Goal: Task Accomplishment & Management: Use online tool/utility

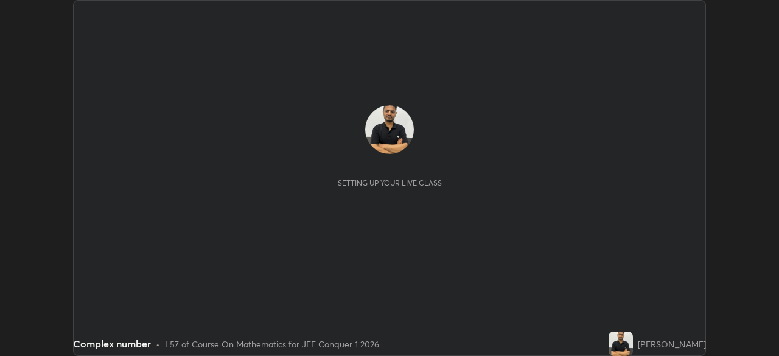
scroll to position [356, 778]
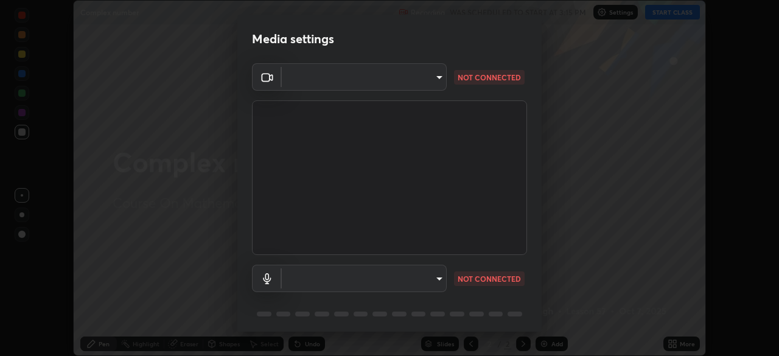
type input "0fc1d2ce570ea17243df697a3f24b6ca2eb9cfdb56cfc6cb30728fb274b290bd"
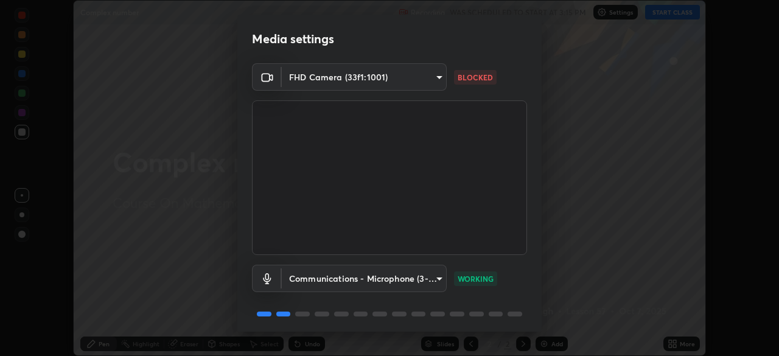
click at [431, 283] on body "Erase all Complex number Recording WAS SCHEDULED TO START AT 3:15 PM Settings S…" at bounding box center [389, 178] width 779 height 356
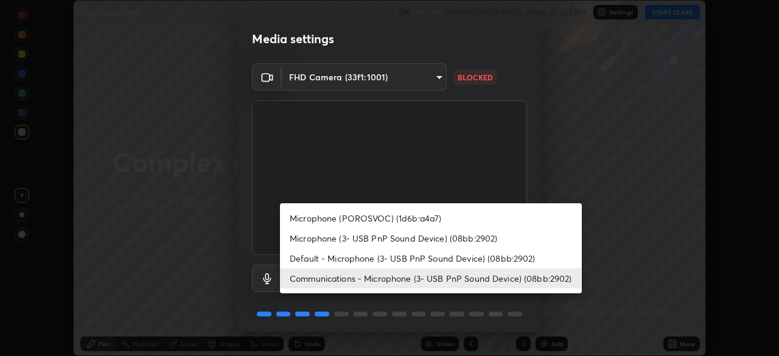
click at [379, 239] on li "Microphone (3- USB PnP Sound Device) (08bb:2902)" at bounding box center [431, 238] width 302 height 20
type input "cb24b82a28a631a185372a3f6dcfa7a87a9e27a3600d92b4f9b431976feaa604"
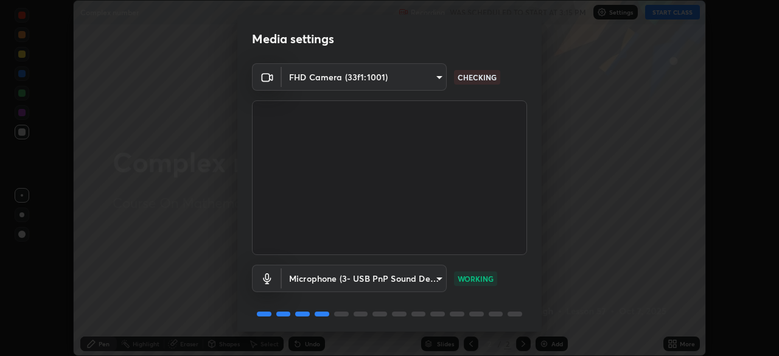
click at [327, 338] on div "Media settings FHD Camera (33f1:1001) 0fc1d2ce570ea17243df697a3f24b6ca2eb9cfdb5…" at bounding box center [389, 178] width 779 height 356
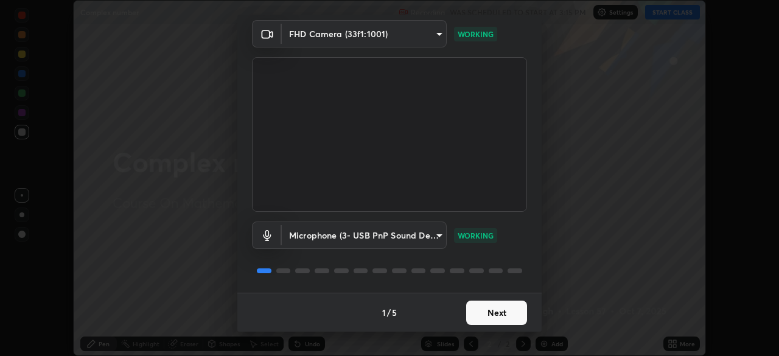
click at [491, 319] on button "Next" at bounding box center [496, 313] width 61 height 24
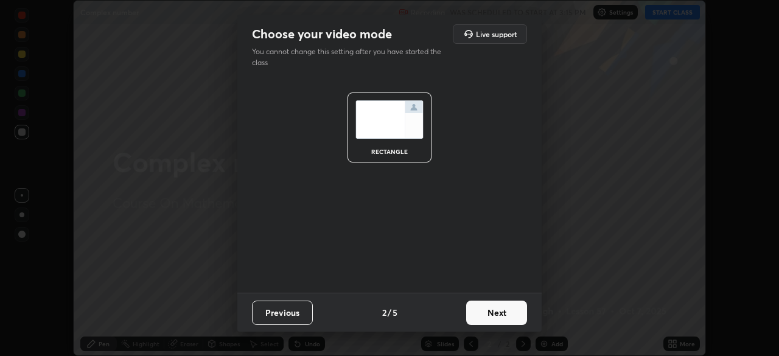
scroll to position [0, 0]
click at [487, 314] on button "Next" at bounding box center [496, 313] width 61 height 24
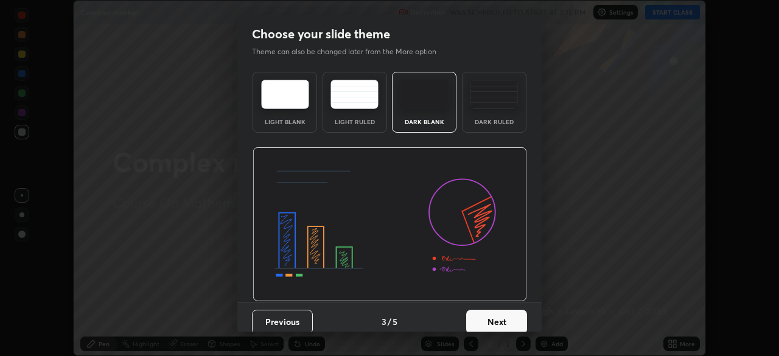
click at [490, 319] on button "Next" at bounding box center [496, 322] width 61 height 24
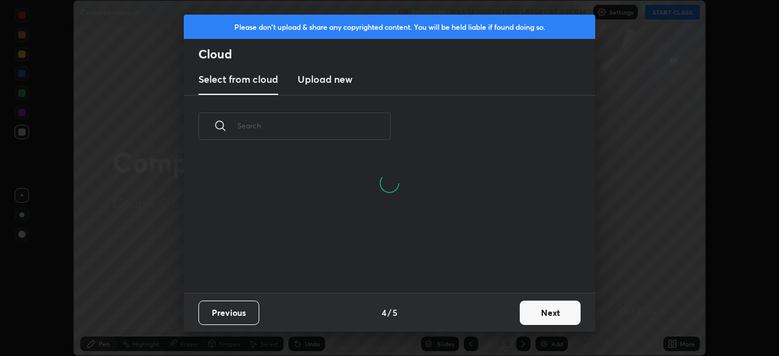
click at [531, 314] on button "Next" at bounding box center [550, 313] width 61 height 24
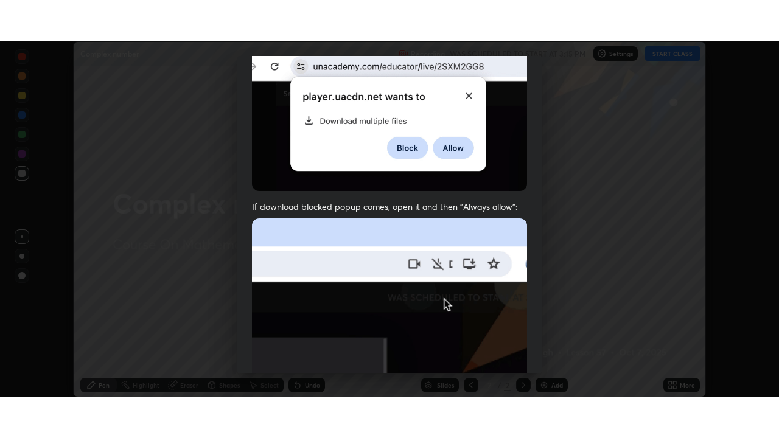
scroll to position [291, 0]
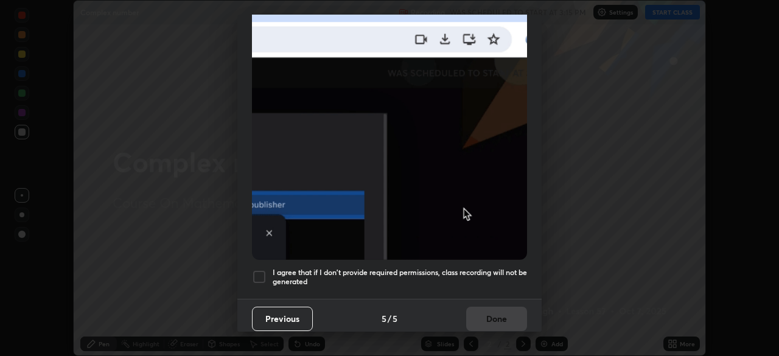
click at [267, 271] on div "I agree that if I don't provide required permissions, class recording will not …" at bounding box center [389, 277] width 275 height 15
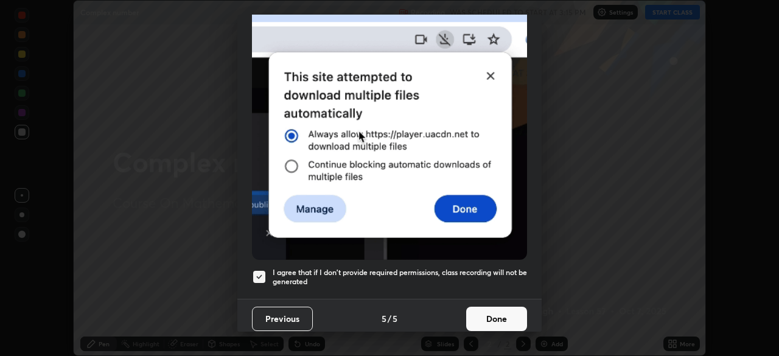
click at [487, 317] on button "Done" at bounding box center [496, 319] width 61 height 24
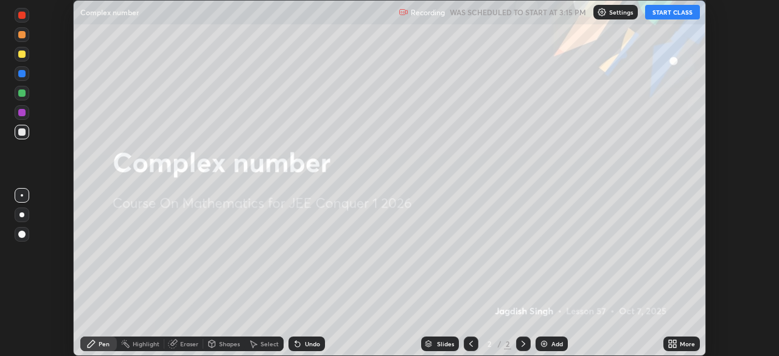
click at [670, 346] on icon at bounding box center [670, 345] width 3 height 3
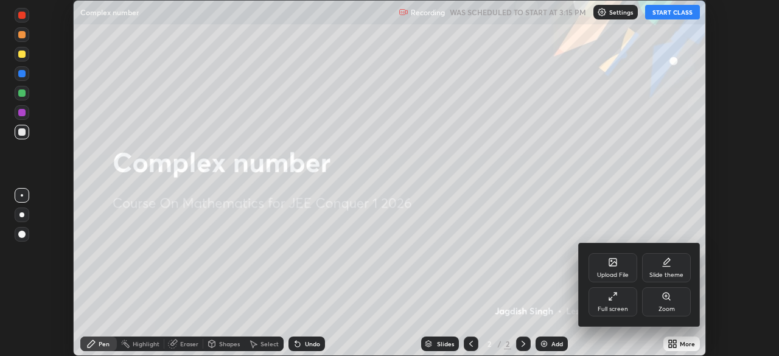
click at [601, 307] on div "Full screen" at bounding box center [613, 309] width 30 height 6
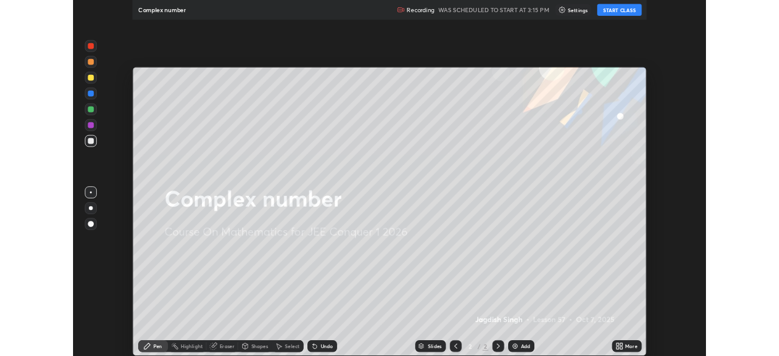
scroll to position [438, 779]
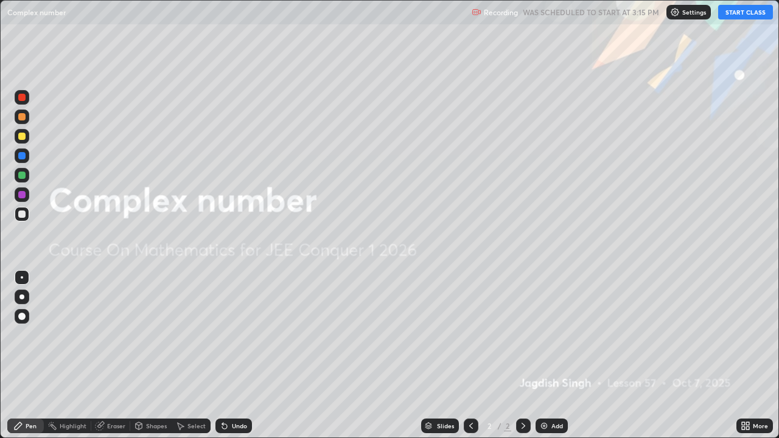
click at [742, 12] on button "START CLASS" at bounding box center [745, 12] width 55 height 15
click at [694, 13] on p "Settings" at bounding box center [700, 12] width 24 height 6
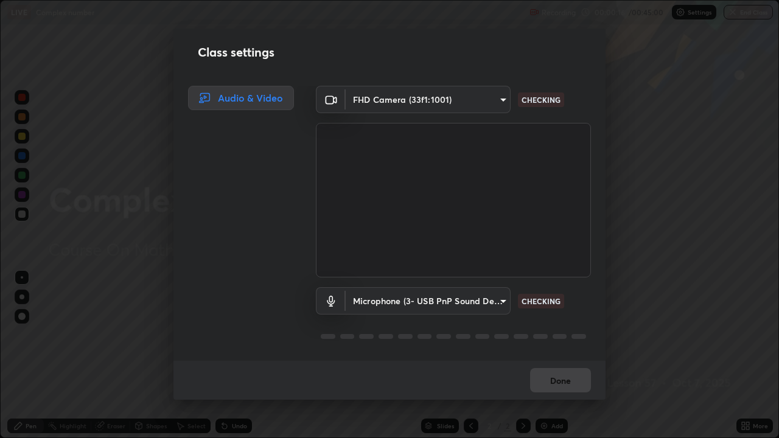
click at [364, 301] on body "Erase all LIVE Complex number Recording 00:00:16 / 00:45:00 Settings End Class …" at bounding box center [389, 219] width 779 height 438
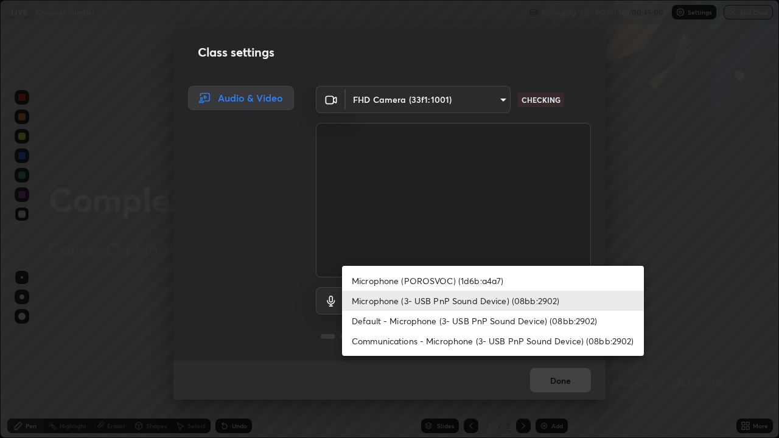
click at [368, 299] on li "Microphone (3- USB PnP Sound Device) (08bb:2902)" at bounding box center [493, 301] width 302 height 20
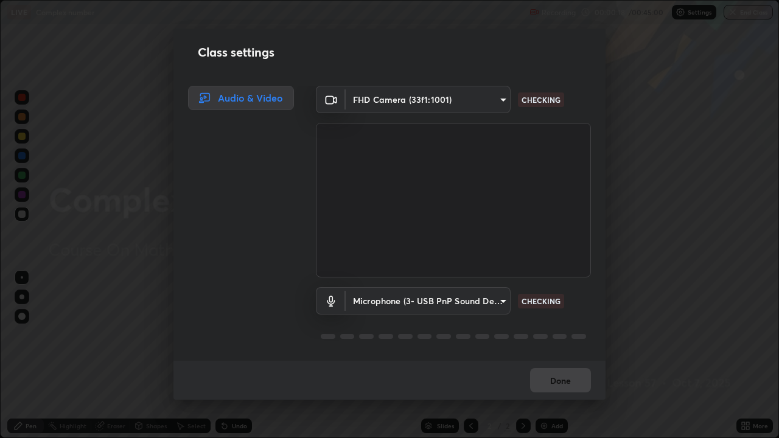
click at [503, 105] on body "Erase all LIVE Complex number Recording 00:00:18 / 00:45:00 Settings End Class …" at bounding box center [389, 219] width 779 height 438
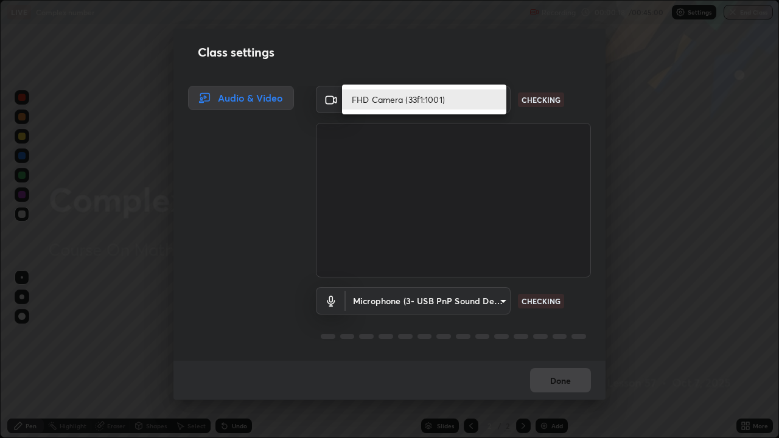
click at [452, 99] on li "FHD Camera (33f1:1001)" at bounding box center [424, 99] width 164 height 20
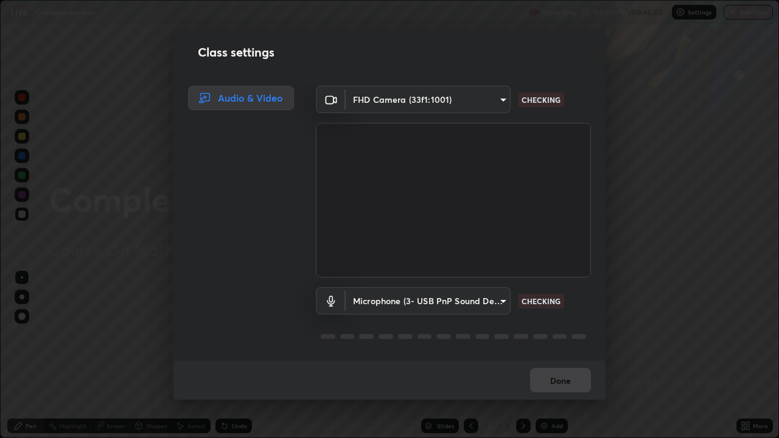
click at [449, 99] on body "Erase all LIVE Complex number Recording 00:00:19 / 00:45:00 Settings End Class …" at bounding box center [389, 219] width 779 height 438
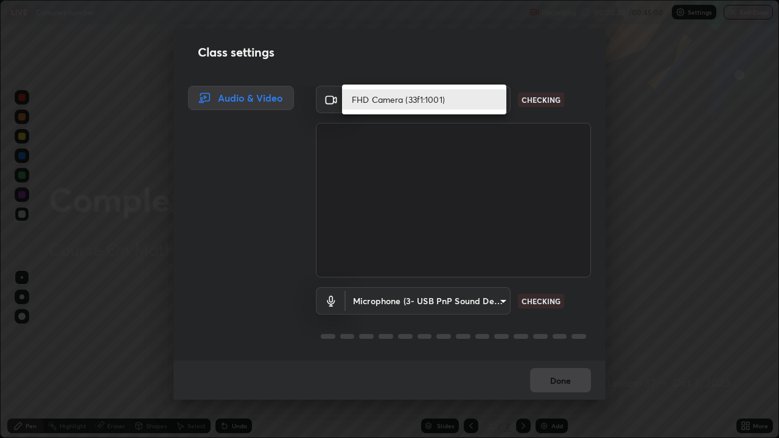
click at [440, 103] on li "FHD Camera (33f1:1001)" at bounding box center [424, 99] width 164 height 20
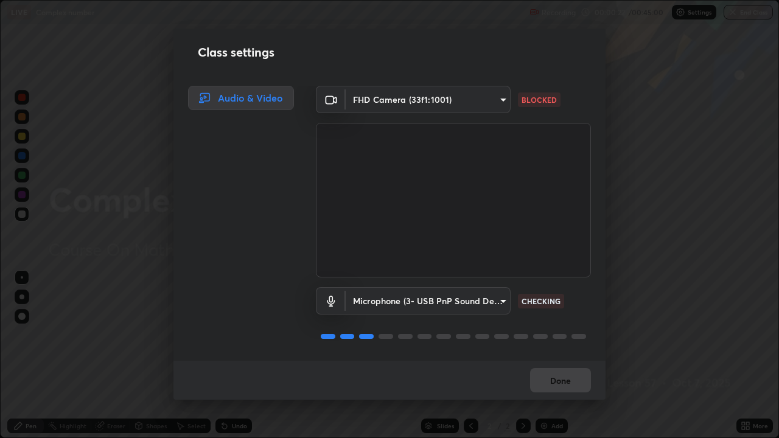
click at [476, 161] on video at bounding box center [453, 200] width 275 height 155
click at [446, 100] on body "Erase all LIVE Complex number Recording 00:00:22 / 00:45:00 Settings End Class …" at bounding box center [389, 219] width 779 height 438
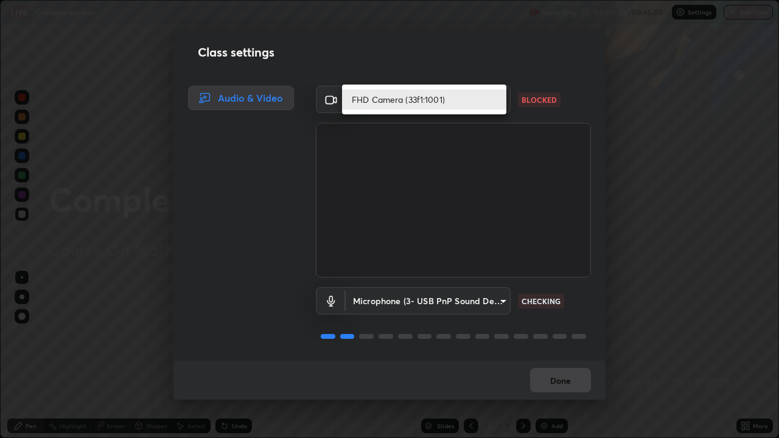
click at [451, 104] on li "FHD Camera (33f1:1001)" at bounding box center [424, 99] width 164 height 20
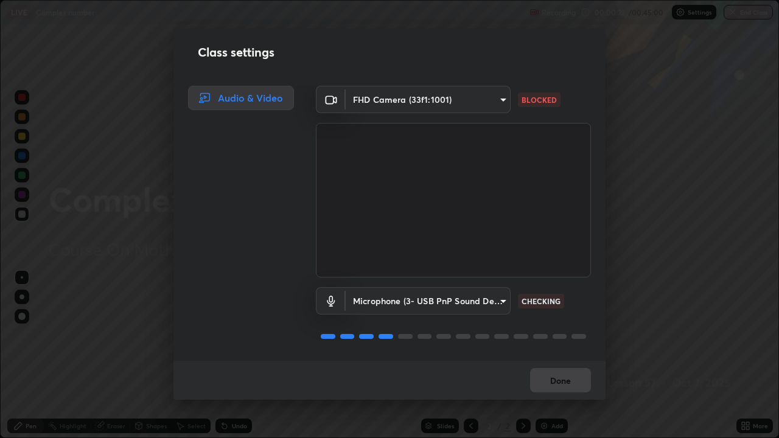
click at [466, 100] on body "Erase all LIVE Complex number Recording 00:00:23 / 00:45:00 Settings End Class …" at bounding box center [389, 219] width 779 height 438
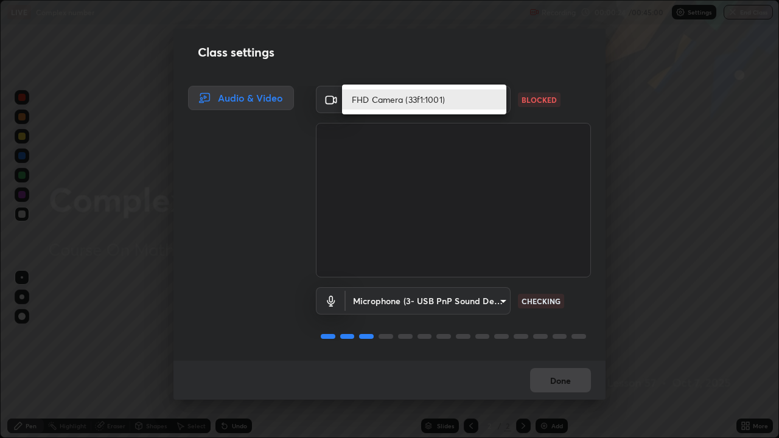
click at [488, 175] on div at bounding box center [389, 219] width 779 height 438
click at [466, 103] on li "FHD Camera (33f1:1001)" at bounding box center [424, 99] width 164 height 20
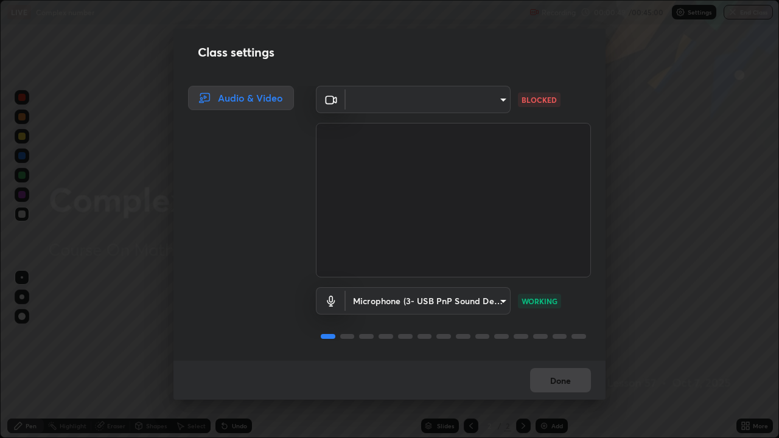
click at [475, 103] on body "Erase all LIVE Complex number Recording 00:00:49 / 00:45:00 Settings End Class …" at bounding box center [389, 219] width 779 height 438
click at [482, 103] on div at bounding box center [389, 219] width 779 height 438
click at [481, 99] on body "Erase all LIVE Complex number Recording 00:00:50 / 00:45:00 Settings End Class …" at bounding box center [389, 219] width 779 height 438
click at [481, 99] on div at bounding box center [389, 219] width 779 height 438
click at [478, 102] on body "Erase all LIVE Complex number Recording 00:00:50 / 00:45:00 Settings End Class …" at bounding box center [389, 219] width 779 height 438
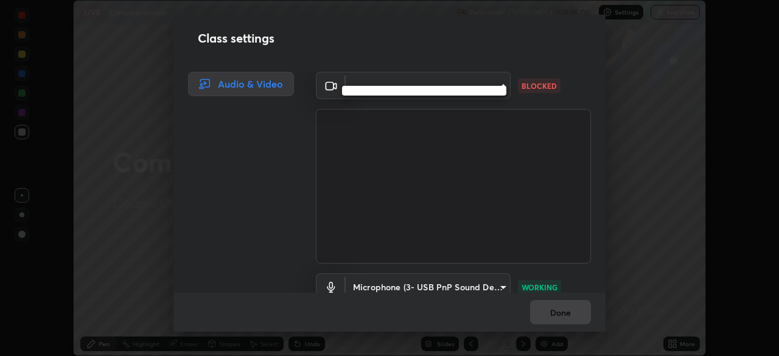
scroll to position [60500, 60077]
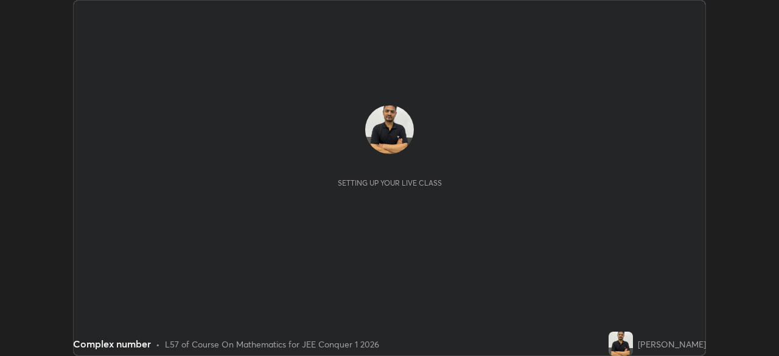
scroll to position [356, 779]
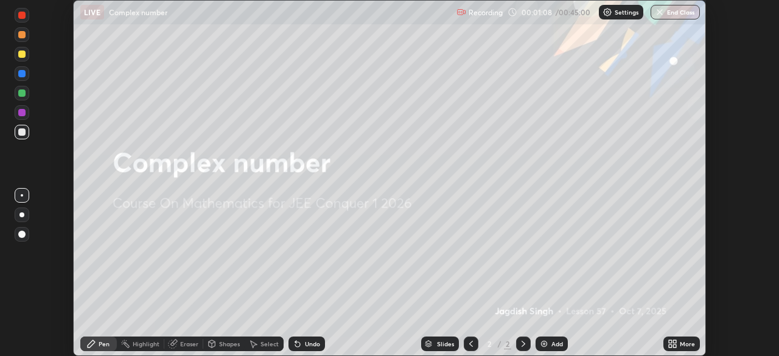
click at [612, 10] on div "Settings" at bounding box center [621, 12] width 44 height 15
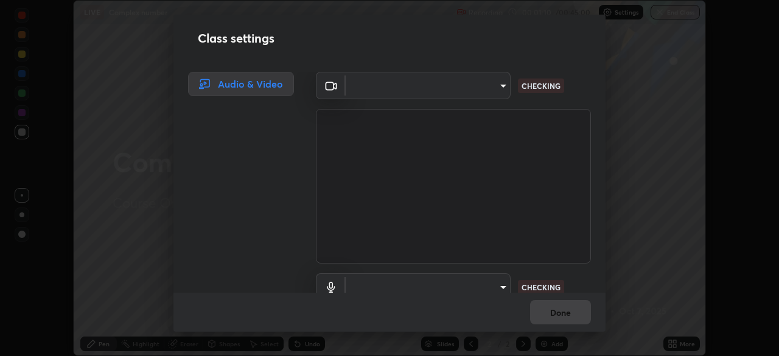
type input "cb24b82a28a631a185372a3f6dcfa7a87a9e27a3600d92b4f9b431976feaa604"
click at [469, 91] on body "Erase all LIVE Complex number Recording 00:01:14 / 00:45:00 Settings End Class …" at bounding box center [389, 178] width 779 height 356
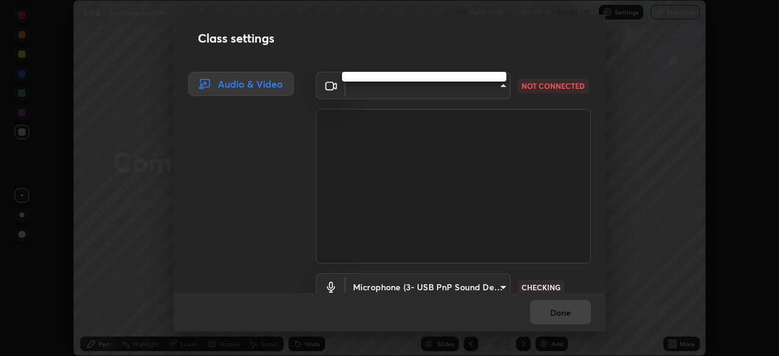
click at [472, 88] on div at bounding box center [389, 178] width 779 height 356
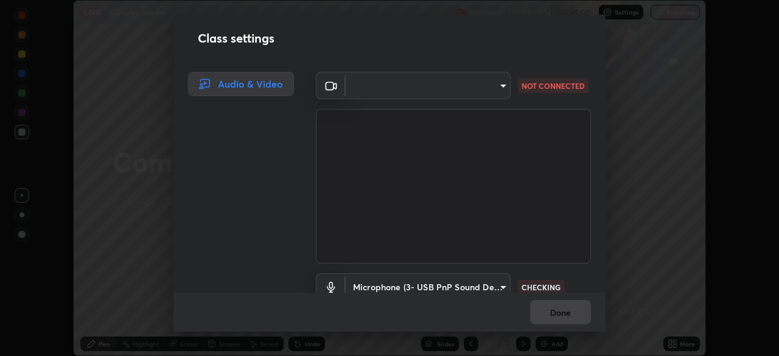
click at [470, 88] on div at bounding box center [389, 178] width 779 height 356
click at [487, 94] on body "Erase all LIVE Complex number Recording 00:01:42 / 00:45:00 Settings End Class …" at bounding box center [389, 178] width 779 height 356
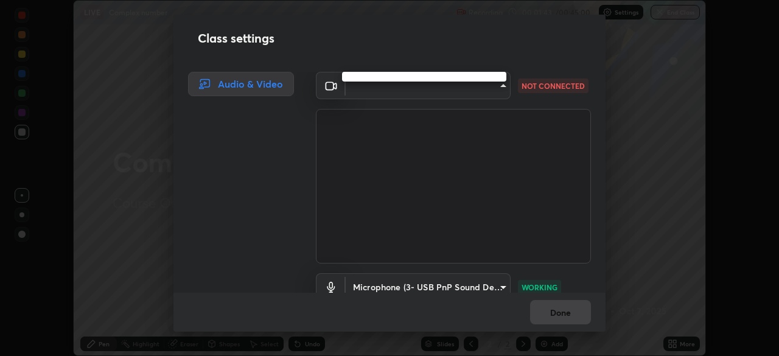
click at [476, 85] on div at bounding box center [389, 178] width 779 height 356
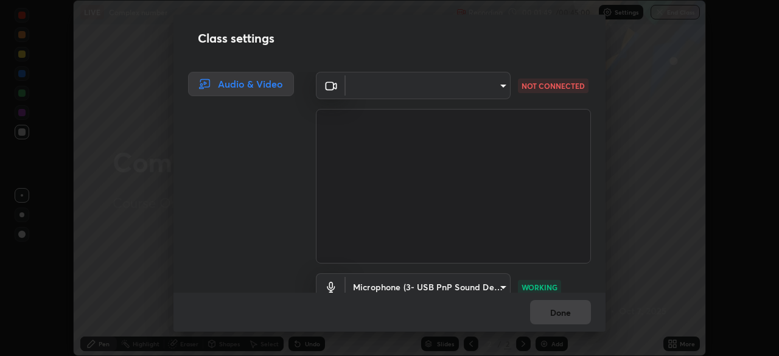
click at [362, 90] on body "Erase all LIVE Complex number Recording 00:01:49 / 00:45:00 Settings End Class …" at bounding box center [389, 178] width 779 height 356
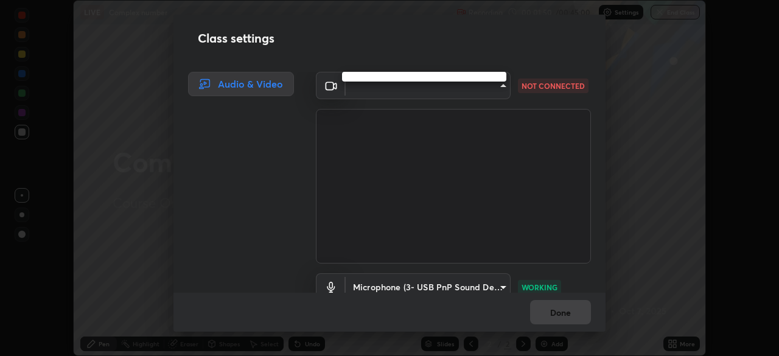
click at [408, 96] on div at bounding box center [389, 178] width 779 height 356
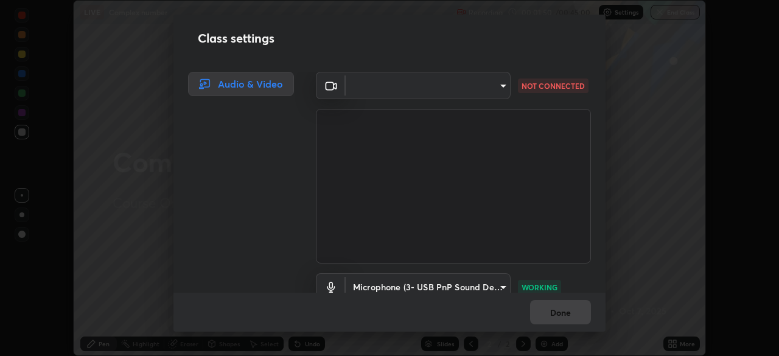
click at [408, 96] on div at bounding box center [389, 178] width 779 height 356
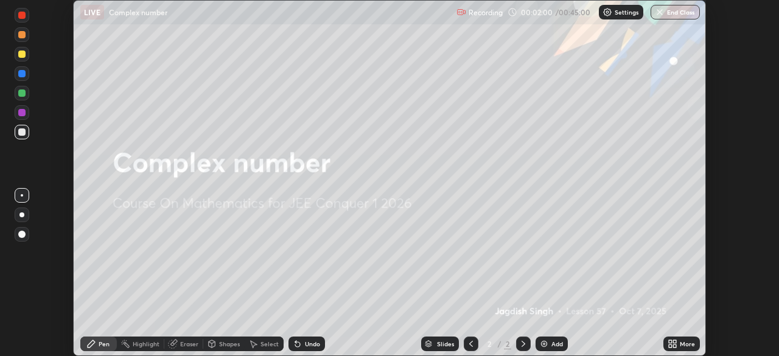
scroll to position [356, 778]
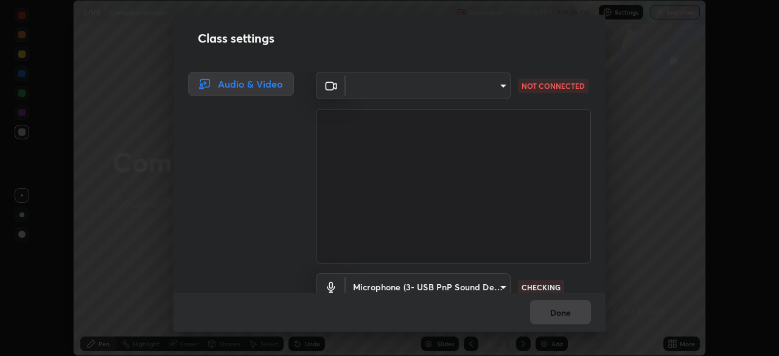
click at [481, 91] on body "Erase all LIVE Complex number Recording 00:02:07 / 00:45:00 Settings End Class …" at bounding box center [389, 178] width 779 height 356
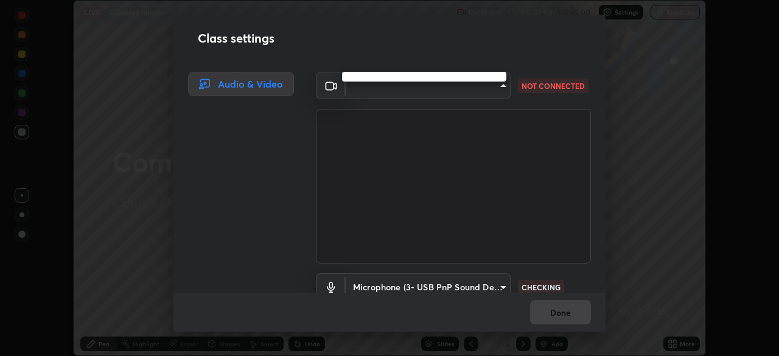
click at [486, 87] on div at bounding box center [389, 178] width 779 height 356
click at [487, 88] on div at bounding box center [389, 178] width 779 height 356
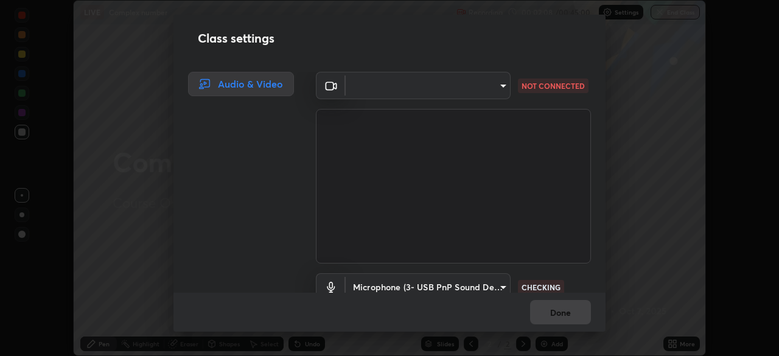
click at [487, 88] on body "Erase all LIVE Complex number Recording 00:02:08 / 00:45:00 Settings End Class …" at bounding box center [389, 178] width 779 height 356
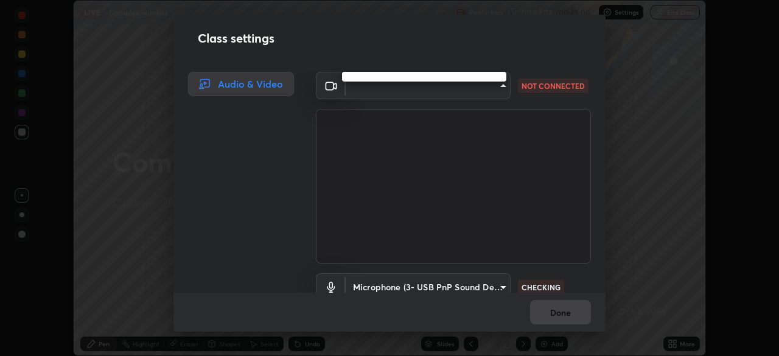
click at [494, 86] on div at bounding box center [389, 178] width 779 height 356
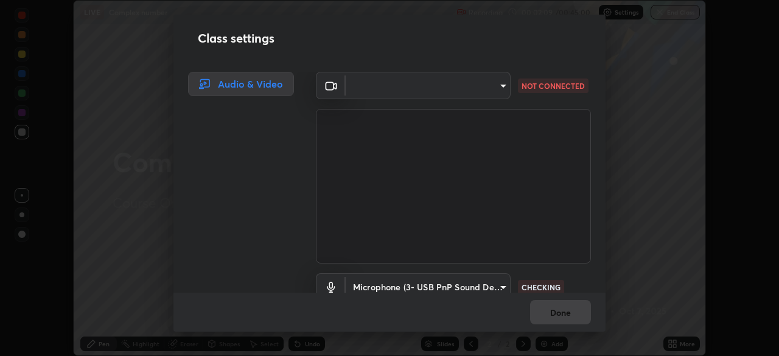
click at [493, 87] on body "Erase all LIVE Complex number Recording 00:02:09 / 00:45:00 Settings End Class …" at bounding box center [389, 178] width 779 height 356
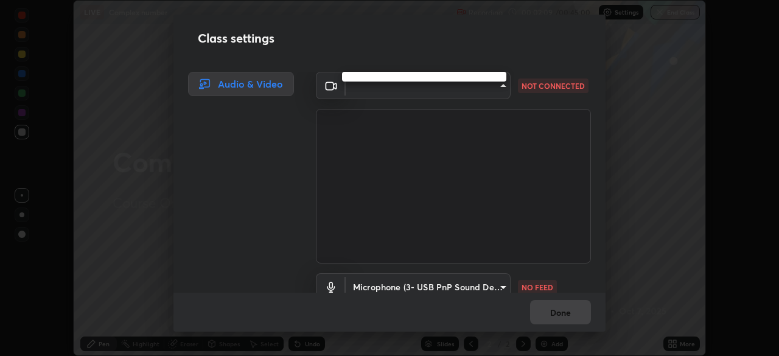
click at [493, 87] on div at bounding box center [389, 178] width 779 height 356
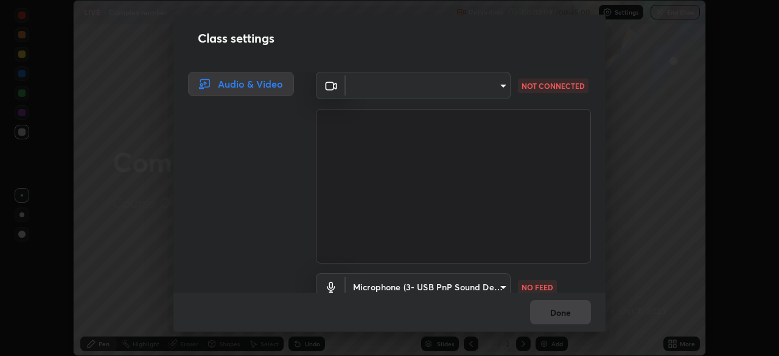
click at [499, 85] on body "Erase all LIVE Complex number Recording 00:02:09 / 00:45:00 Settings End Class …" at bounding box center [389, 178] width 779 height 356
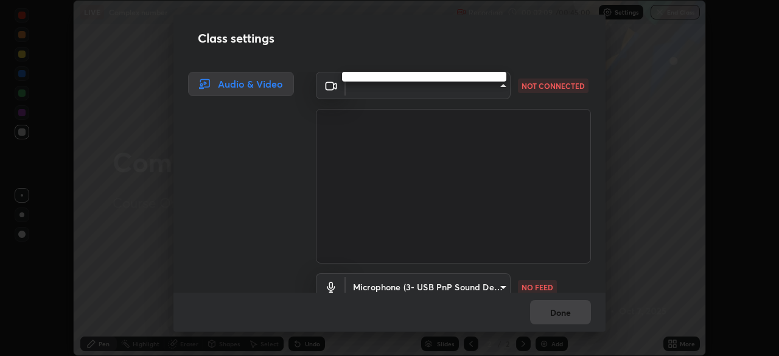
click at [500, 88] on div at bounding box center [389, 178] width 779 height 356
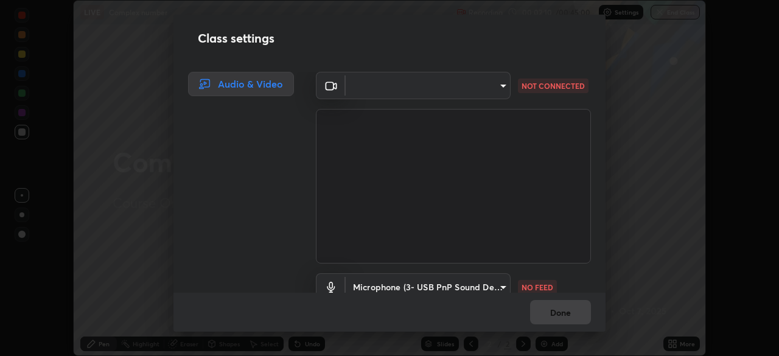
click at [501, 91] on body "Erase all LIVE Complex number Recording 00:02:10 / 00:45:00 Settings End Class …" at bounding box center [389, 178] width 779 height 356
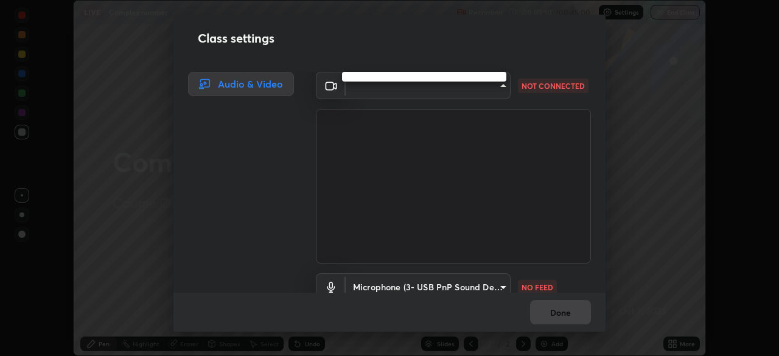
click at [501, 91] on div at bounding box center [389, 178] width 779 height 356
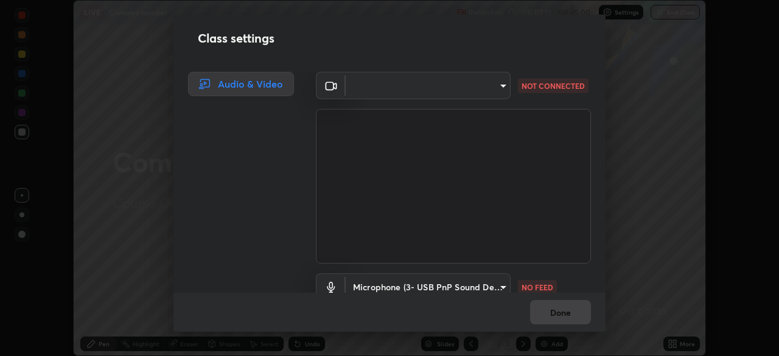
click at [500, 284] on body "Erase all LIVE Complex number Recording 00:02:11 / 00:45:00 Settings End Class …" at bounding box center [389, 178] width 779 height 356
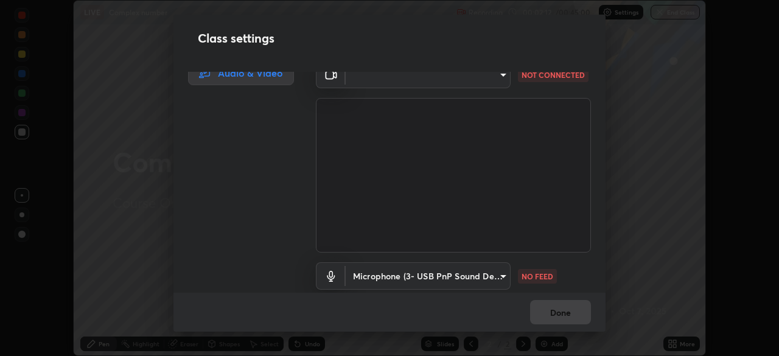
click at [481, 283] on body "Erase all LIVE Complex number Recording 00:02:12 / 00:45:00 Settings End Class …" at bounding box center [389, 178] width 779 height 356
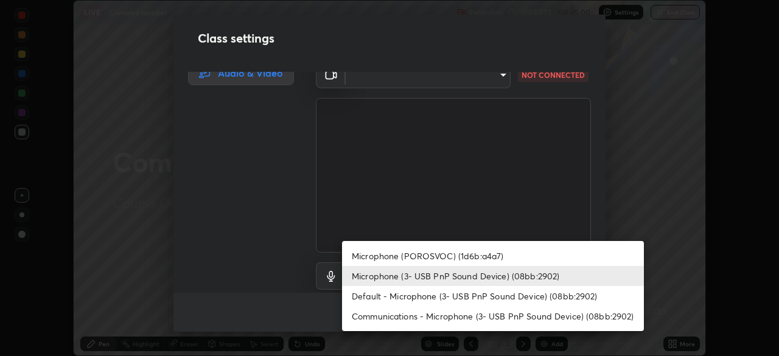
click at [447, 256] on li "Microphone (POROSVOC) (1d6b:a4a7)" at bounding box center [493, 256] width 302 height 20
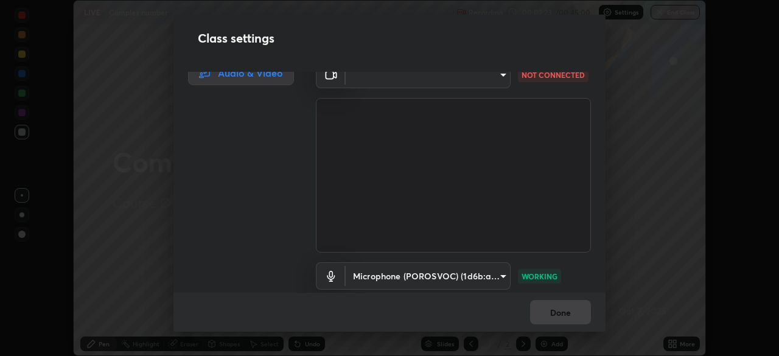
click at [494, 274] on body "Erase all LIVE Complex number Recording 00:02:23 / 00:45:00 Settings End Class …" at bounding box center [389, 178] width 779 height 356
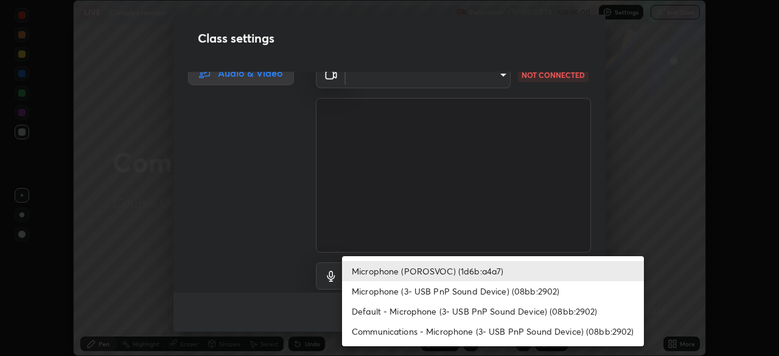
click at [427, 295] on li "Microphone (3- USB PnP Sound Device) (08bb:2902)" at bounding box center [493, 291] width 302 height 20
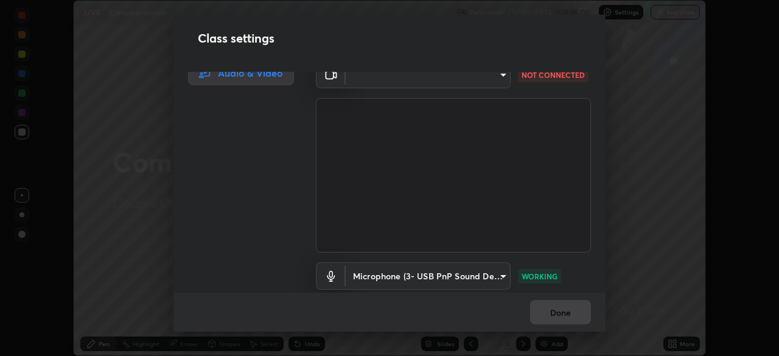
type input "cb24b82a28a631a185372a3f6dcfa7a87a9e27a3600d92b4f9b431976feaa604"
click at [384, 86] on body "Erase all LIVE Complex number Recording 00:02:31 / 00:45:00 Settings End Class …" at bounding box center [389, 178] width 779 height 356
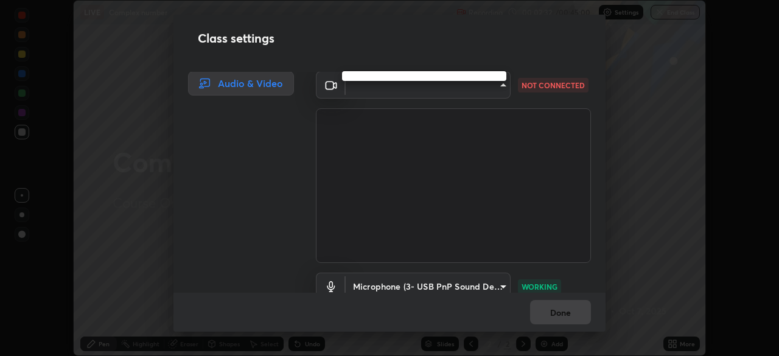
click at [389, 91] on div at bounding box center [389, 178] width 779 height 356
click at [387, 93] on body "Erase all LIVE Complex number Recording 00:02:32 / 00:45:00 Settings End Class …" at bounding box center [389, 178] width 779 height 356
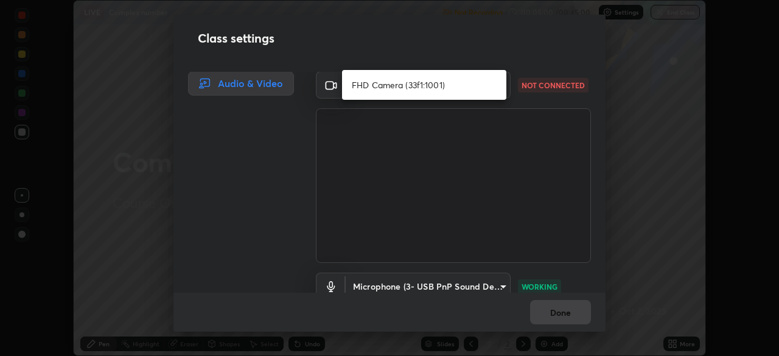
click at [484, 81] on li "FHD Camera (33f1:1001)" at bounding box center [424, 85] width 164 height 20
type input "bf876b6f5c0999a781f53865d65ace51f65750462017e764c0e5906b75a79591"
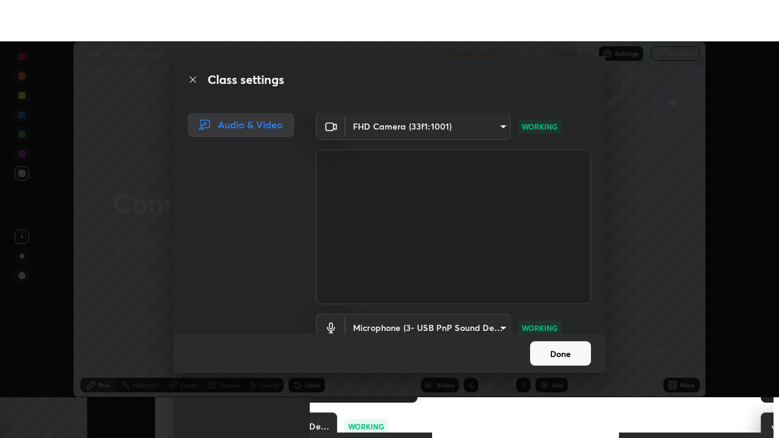
scroll to position [55, 0]
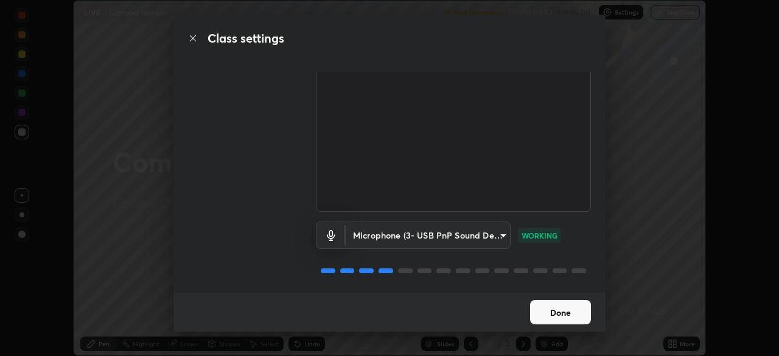
click at [564, 310] on button "Done" at bounding box center [560, 312] width 61 height 24
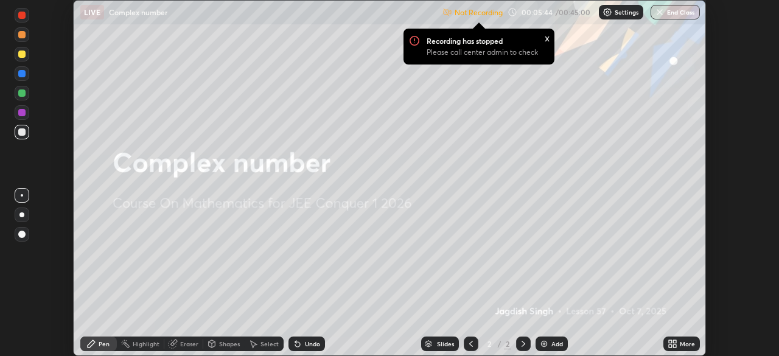
click at [678, 344] on div "More" at bounding box center [681, 344] width 37 height 15
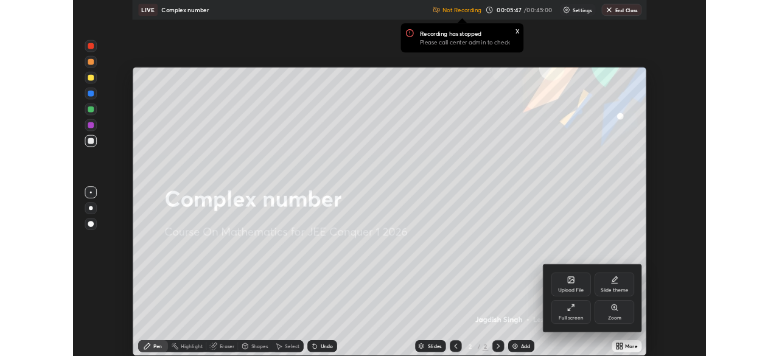
scroll to position [438, 779]
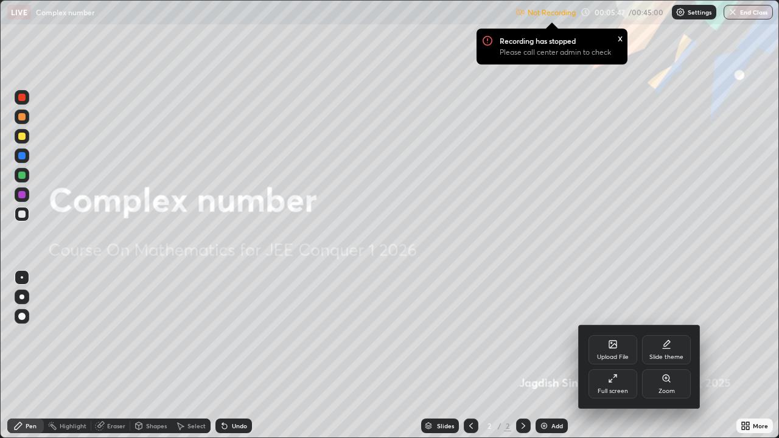
click at [61, 40] on div at bounding box center [389, 219] width 779 height 438
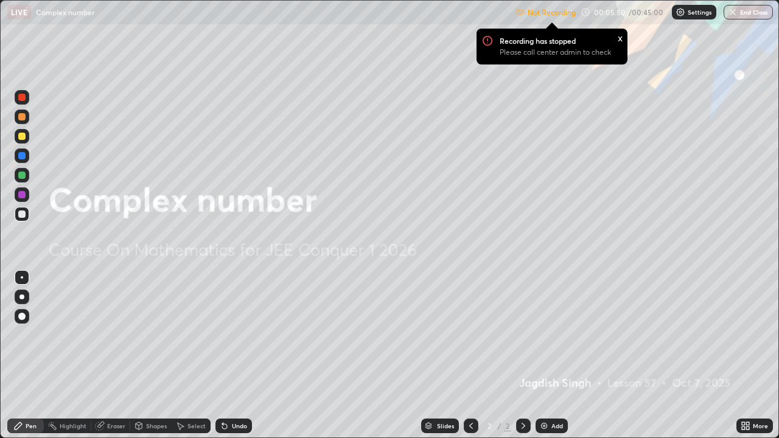
click at [748, 355] on icon at bounding box center [746, 426] width 10 height 10
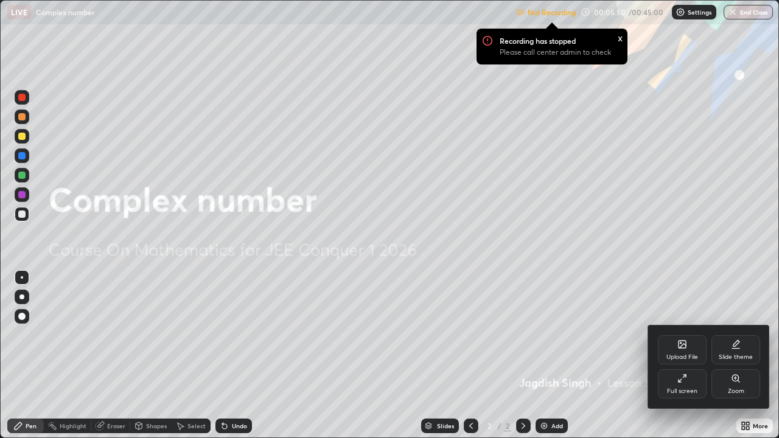
click at [686, 355] on icon at bounding box center [682, 379] width 10 height 10
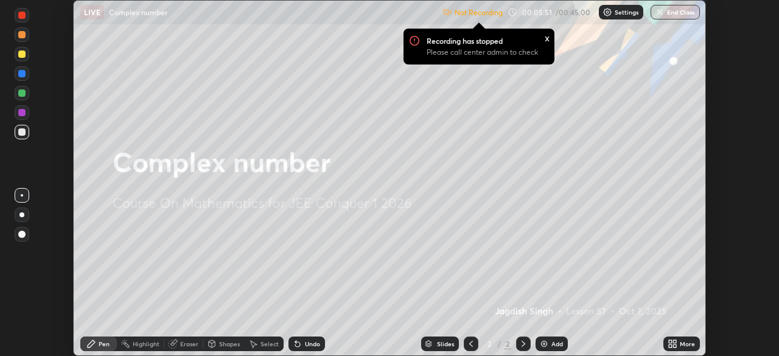
scroll to position [60500, 60077]
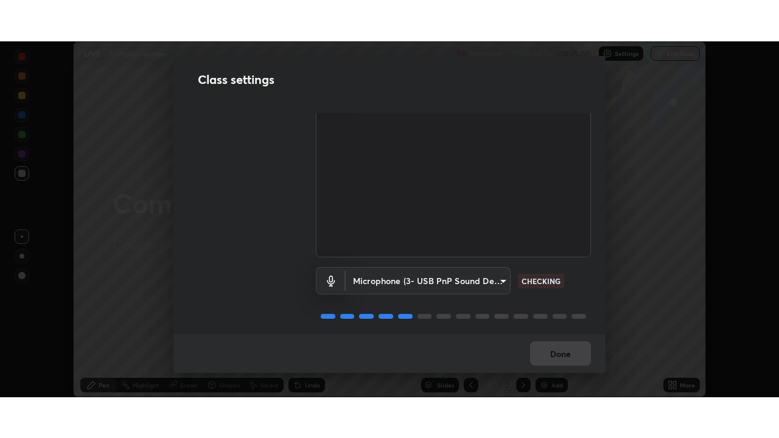
scroll to position [55, 0]
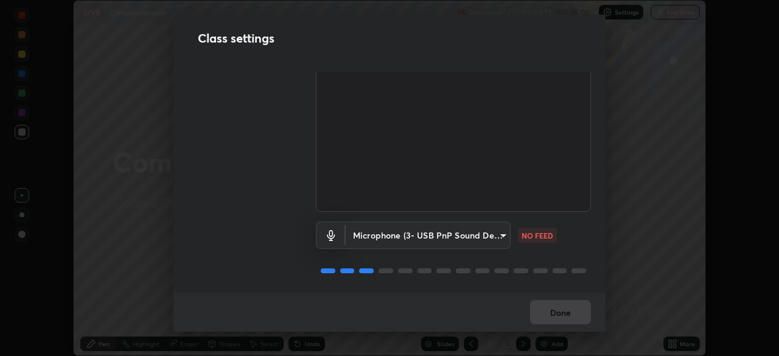
click at [498, 242] on body "Erase all LIVE Complex number Recording 00:06:12 / 00:45:00 Settings End Class …" at bounding box center [389, 178] width 779 height 356
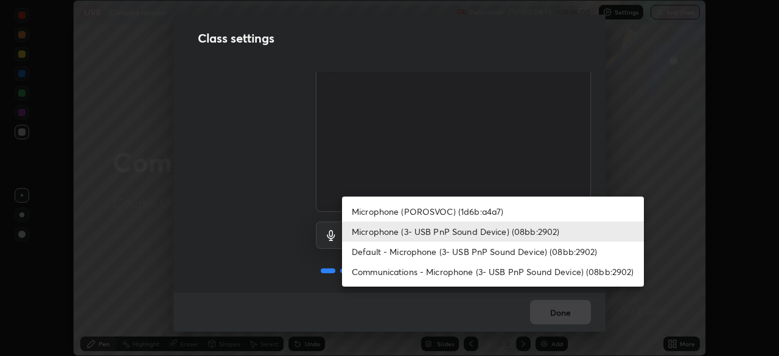
click at [490, 211] on li "Microphone (POROSVOC) (1d6b:a4a7)" at bounding box center [493, 211] width 302 height 20
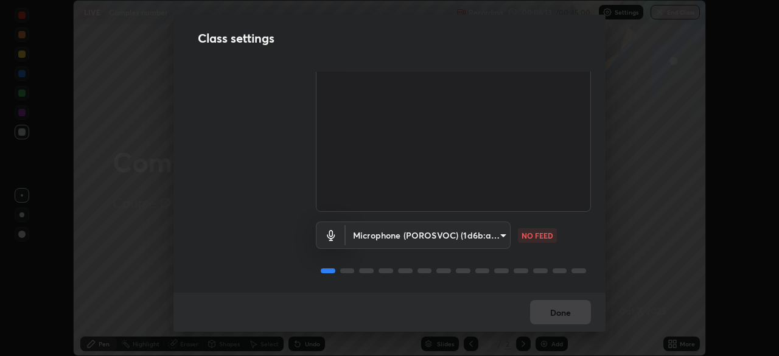
click at [493, 233] on body "Erase all LIVE Complex number Recording 00:06:13 / 00:45:00 Settings End Class …" at bounding box center [389, 178] width 779 height 356
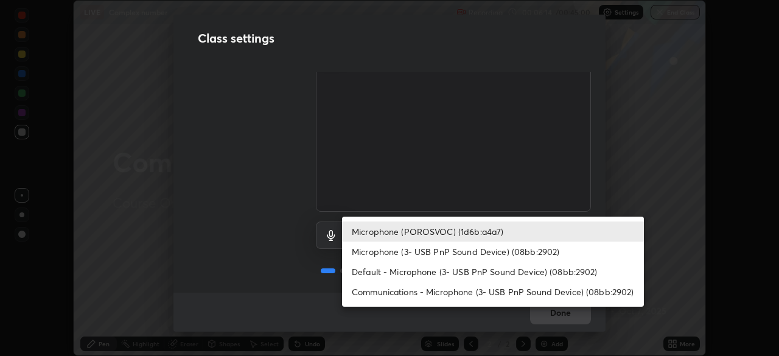
click at [487, 250] on li "Microphone (3- USB PnP Sound Device) (08bb:2902)" at bounding box center [493, 252] width 302 height 20
type input "cb24b82a28a631a185372a3f6dcfa7a87a9e27a3600d92b4f9b431976feaa604"
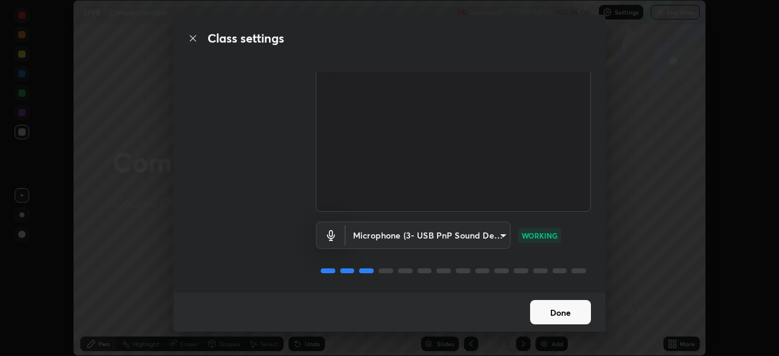
click at [567, 318] on button "Done" at bounding box center [560, 312] width 61 height 24
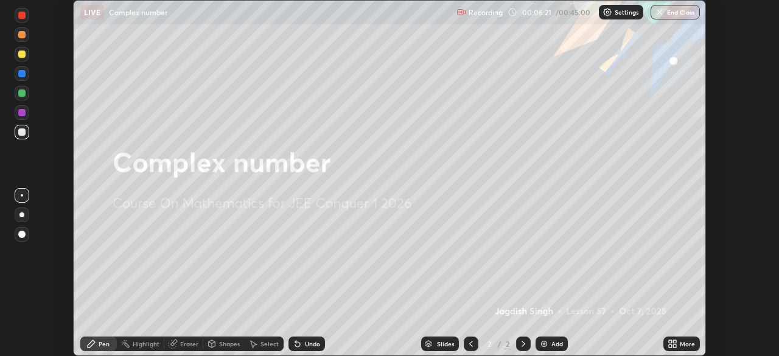
click at [674, 342] on icon at bounding box center [674, 341] width 3 height 3
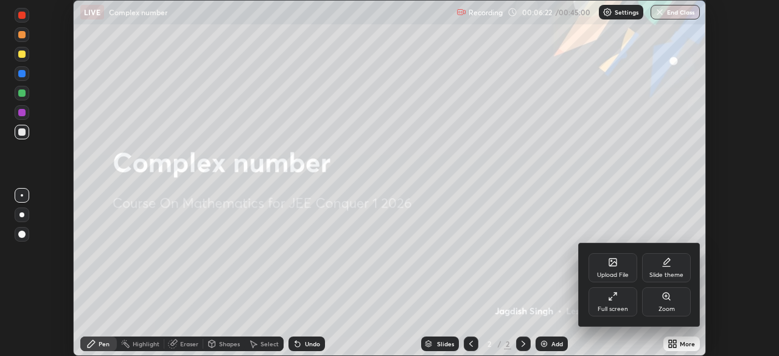
click at [624, 307] on div "Full screen" at bounding box center [613, 309] width 30 height 6
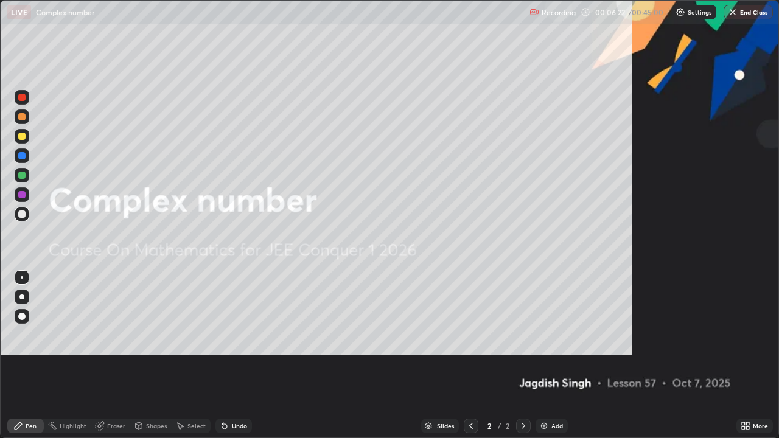
scroll to position [438, 779]
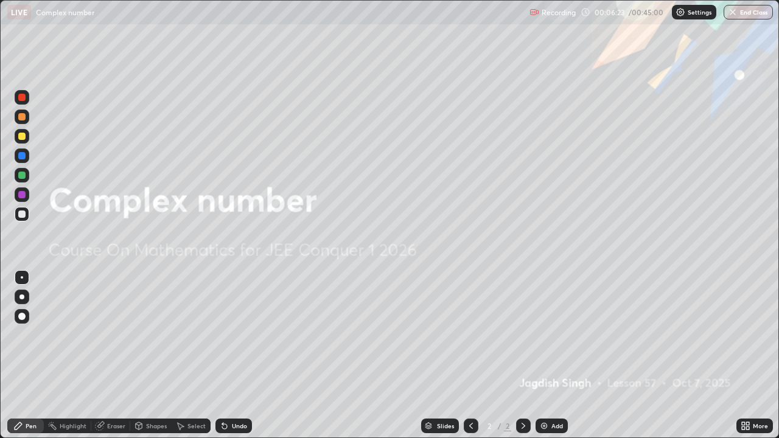
click at [545, 355] on div "Add" at bounding box center [552, 426] width 32 height 15
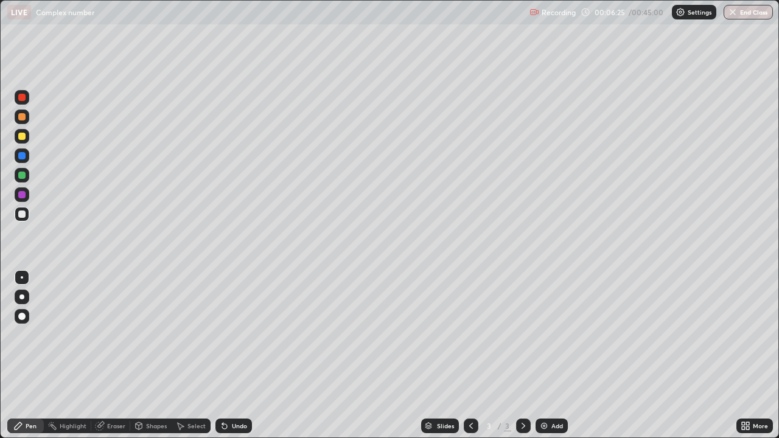
click at [22, 117] on div at bounding box center [21, 116] width 7 height 7
click at [24, 116] on div at bounding box center [21, 116] width 7 height 7
click at [24, 213] on div at bounding box center [21, 214] width 7 height 7
click at [23, 212] on div at bounding box center [21, 214] width 7 height 7
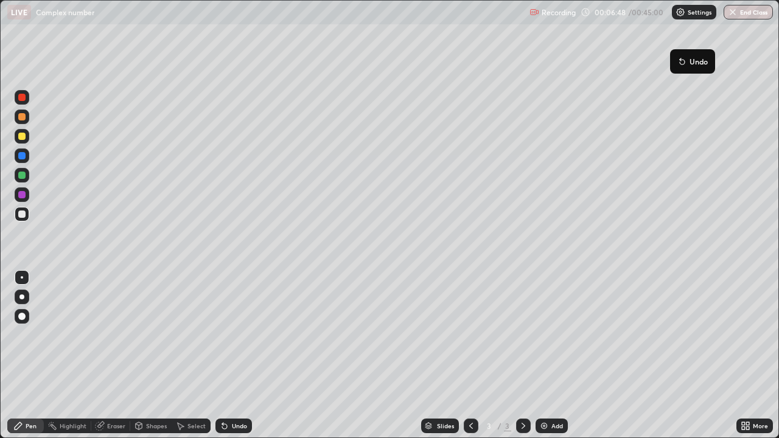
click at [675, 66] on button "Undo" at bounding box center [692, 61] width 35 height 15
click at [677, 68] on button "Undo" at bounding box center [692, 61] width 35 height 15
click at [23, 117] on div at bounding box center [21, 116] width 7 height 7
click at [23, 172] on div at bounding box center [21, 175] width 7 height 7
click at [23, 215] on div at bounding box center [21, 214] width 7 height 7
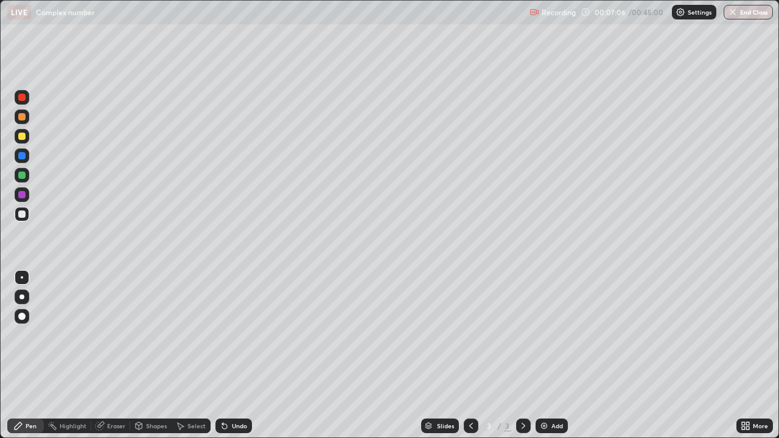
click at [24, 211] on div at bounding box center [21, 214] width 7 height 7
click at [24, 214] on div at bounding box center [21, 214] width 7 height 7
click at [114, 355] on div "Eraser" at bounding box center [116, 426] width 18 height 6
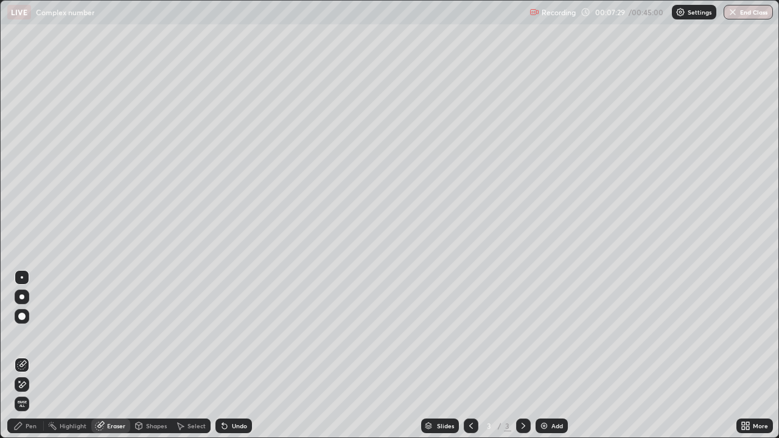
click at [36, 355] on div "Pen" at bounding box center [31, 426] width 11 height 6
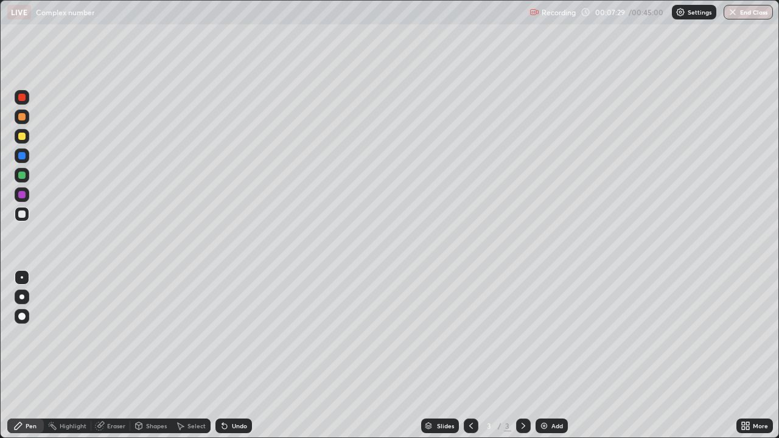
click at [26, 212] on div at bounding box center [22, 214] width 15 height 15
click at [25, 142] on div at bounding box center [22, 136] width 15 height 15
click at [24, 116] on div at bounding box center [21, 116] width 7 height 7
click at [21, 215] on div at bounding box center [21, 214] width 7 height 7
click at [24, 214] on div at bounding box center [21, 214] width 7 height 7
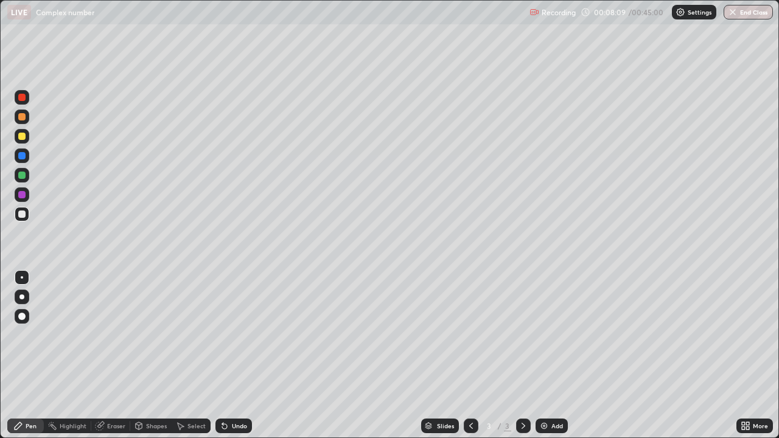
click at [153, 355] on div "Shapes" at bounding box center [156, 426] width 21 height 6
click at [120, 355] on div "Eraser" at bounding box center [116, 426] width 18 height 6
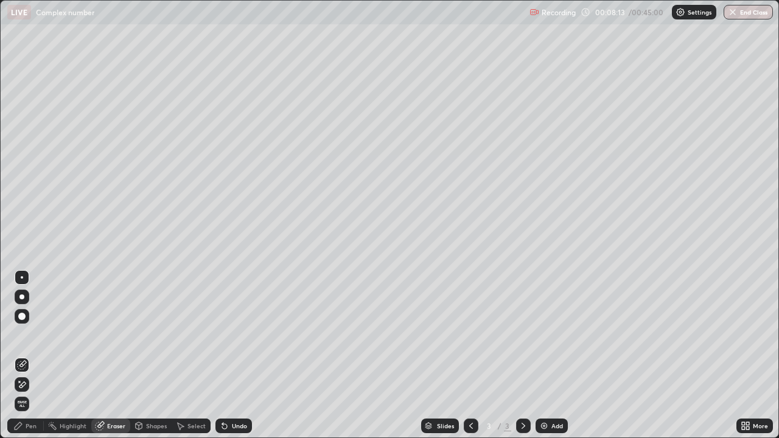
click at [26, 355] on div "Pen" at bounding box center [25, 426] width 37 height 15
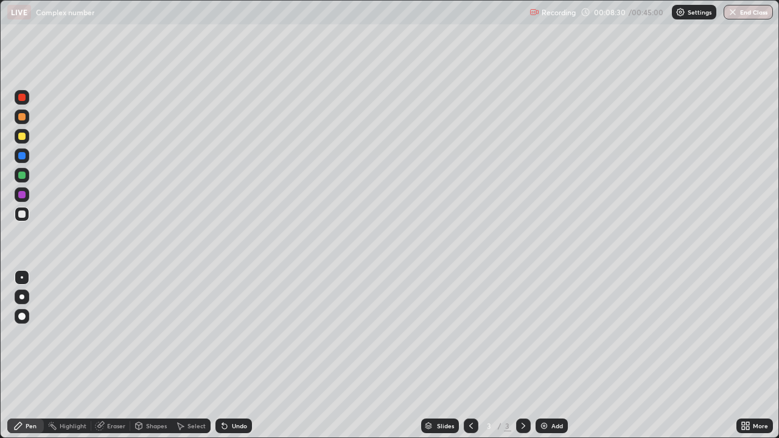
click at [19, 217] on div at bounding box center [21, 214] width 7 height 7
click at [22, 215] on div at bounding box center [21, 214] width 7 height 7
click at [114, 355] on div "Eraser" at bounding box center [110, 426] width 39 height 15
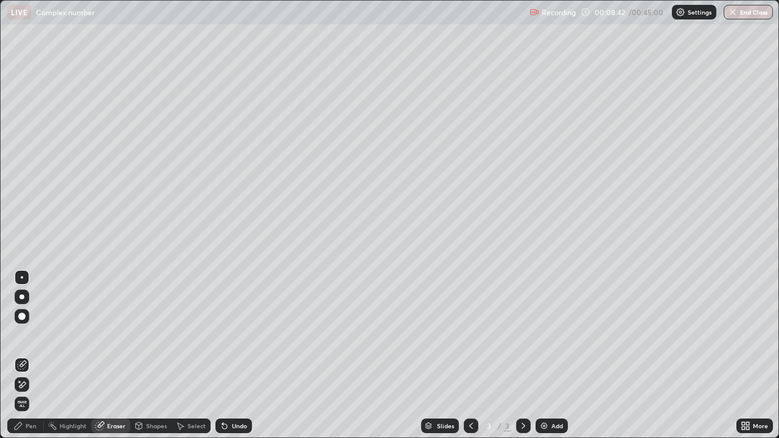
click at [37, 355] on div "Pen" at bounding box center [25, 426] width 37 height 15
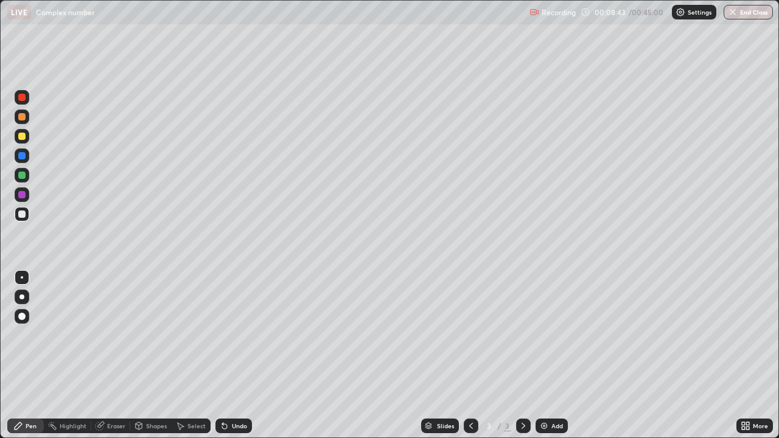
click at [23, 214] on div at bounding box center [21, 214] width 7 height 7
click at [103, 355] on icon at bounding box center [100, 426] width 10 height 10
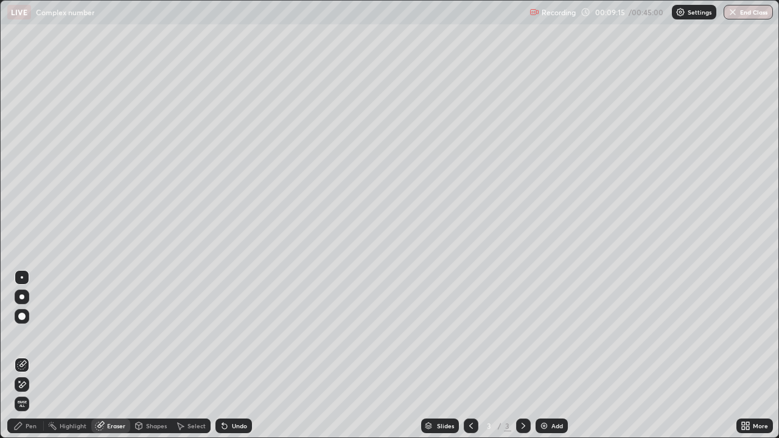
click at [29, 355] on div "Pen" at bounding box center [25, 426] width 37 height 15
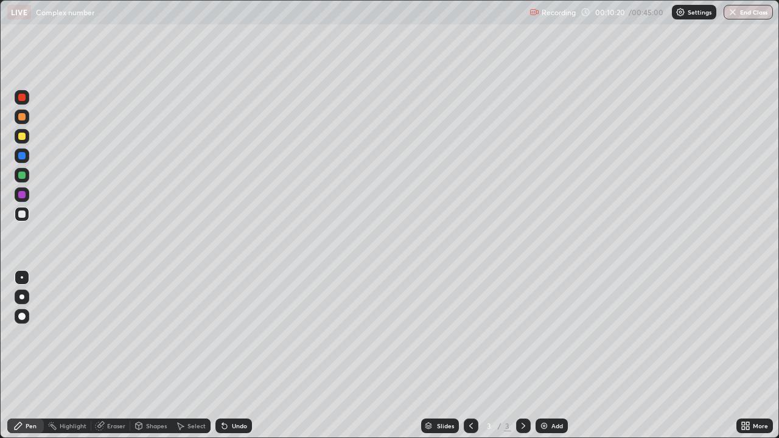
click at [21, 173] on div at bounding box center [21, 175] width 7 height 7
click at [109, 355] on div "Eraser" at bounding box center [116, 426] width 18 height 6
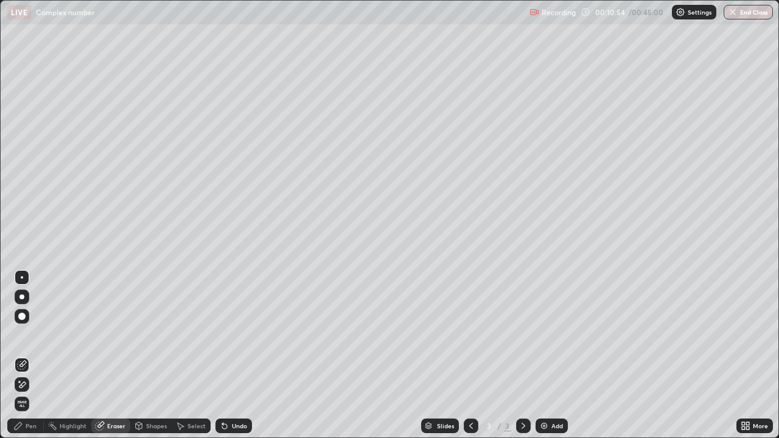
click at [31, 355] on div "Pen" at bounding box center [25, 426] width 37 height 15
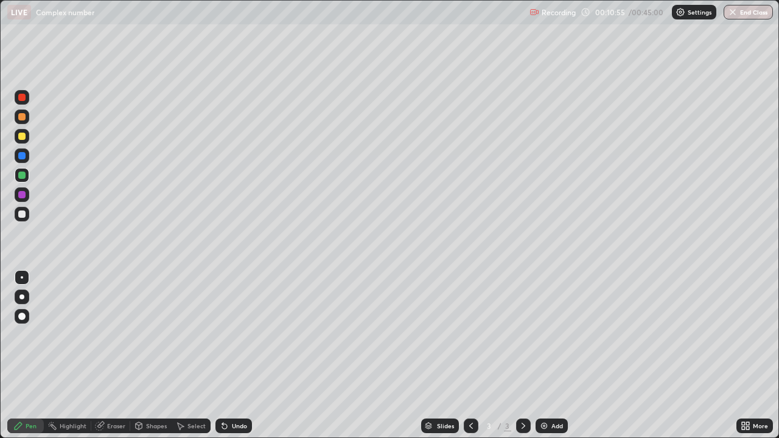
click at [23, 214] on div at bounding box center [21, 214] width 7 height 7
click at [543, 355] on img at bounding box center [544, 426] width 10 height 10
click at [26, 216] on div at bounding box center [22, 214] width 15 height 15
click at [29, 212] on div at bounding box center [22, 214] width 15 height 15
click at [23, 217] on div at bounding box center [21, 214] width 7 height 7
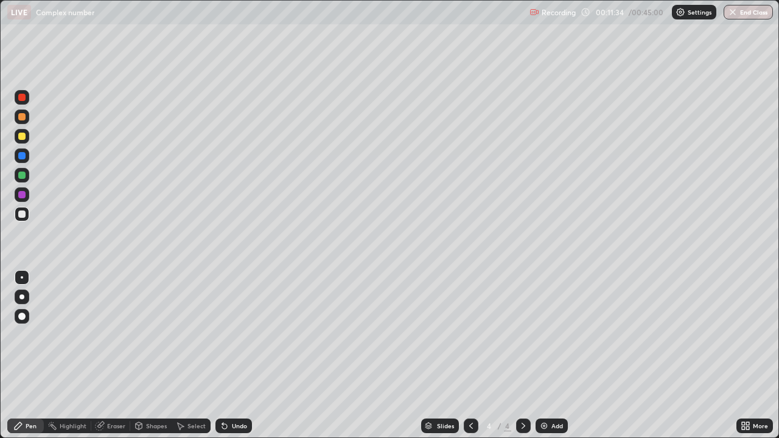
click at [23, 214] on div at bounding box center [21, 214] width 7 height 7
click at [22, 175] on div at bounding box center [21, 175] width 7 height 7
click at [27, 212] on div at bounding box center [22, 214] width 15 height 15
click at [21, 141] on div at bounding box center [22, 136] width 15 height 15
click at [27, 217] on div at bounding box center [22, 214] width 15 height 15
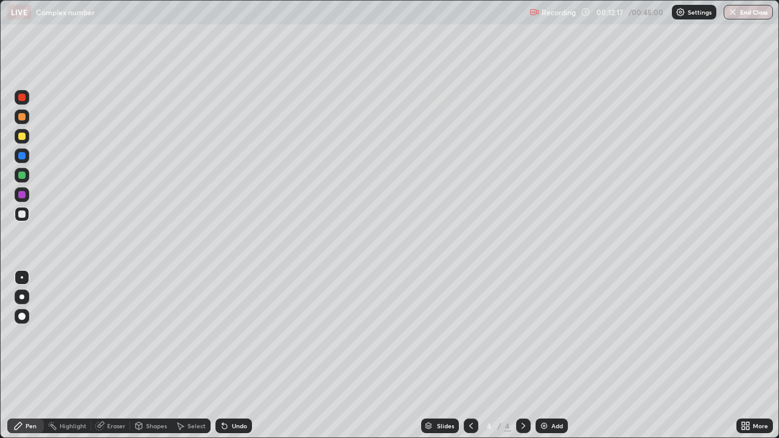
click at [24, 194] on div at bounding box center [21, 194] width 7 height 7
click at [21, 177] on div at bounding box center [21, 175] width 7 height 7
click at [25, 120] on div at bounding box center [22, 117] width 15 height 15
click at [119, 355] on div "Eraser" at bounding box center [116, 426] width 18 height 6
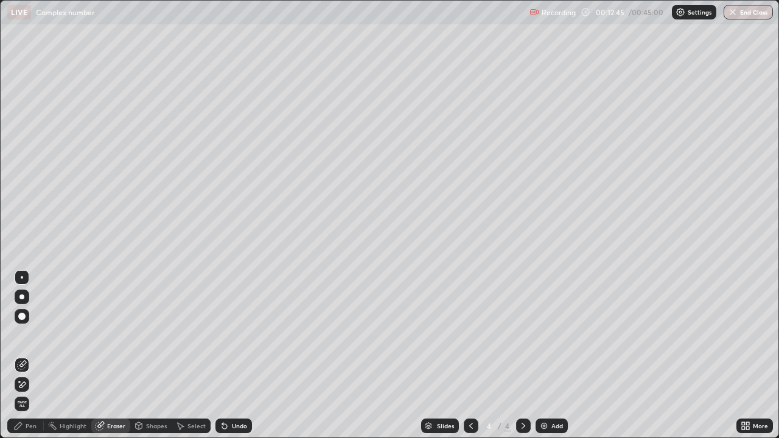
click at [38, 355] on div "Pen" at bounding box center [25, 426] width 37 height 15
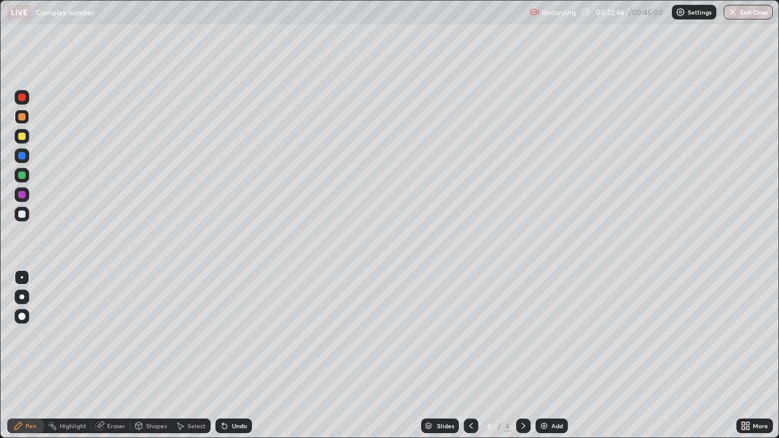
click at [28, 218] on div at bounding box center [22, 214] width 15 height 15
click at [26, 214] on div at bounding box center [22, 214] width 15 height 15
click at [26, 219] on div at bounding box center [22, 214] width 15 height 15
click at [22, 137] on div at bounding box center [21, 136] width 7 height 7
click at [20, 218] on div at bounding box center [22, 214] width 15 height 15
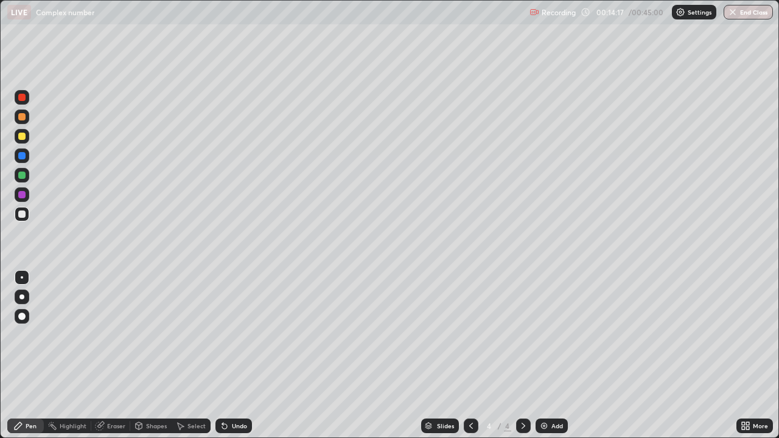
click at [21, 220] on div at bounding box center [22, 214] width 15 height 15
click at [22, 219] on div at bounding box center [22, 214] width 15 height 15
click at [536, 355] on div "Add" at bounding box center [552, 426] width 32 height 15
click at [23, 212] on div at bounding box center [21, 214] width 7 height 7
click at [22, 215] on div at bounding box center [21, 214] width 7 height 7
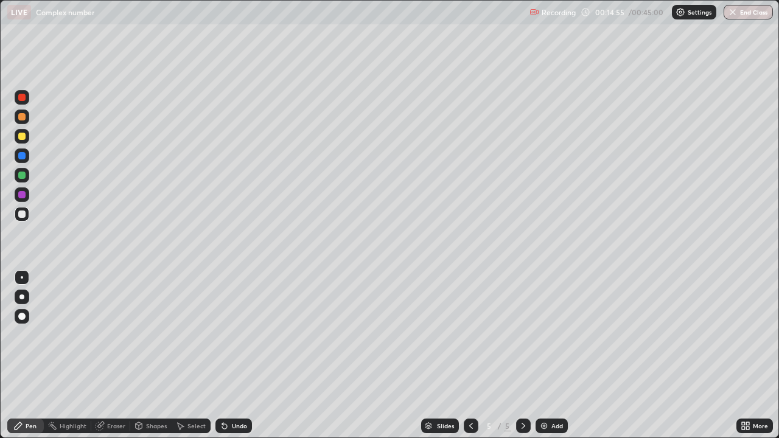
click at [23, 216] on div at bounding box center [21, 214] width 7 height 7
click at [222, 57] on button "Undo" at bounding box center [237, 57] width 35 height 15
click at [20, 137] on div at bounding box center [21, 136] width 7 height 7
click at [23, 212] on div at bounding box center [21, 214] width 7 height 7
click at [23, 174] on div at bounding box center [21, 175] width 7 height 7
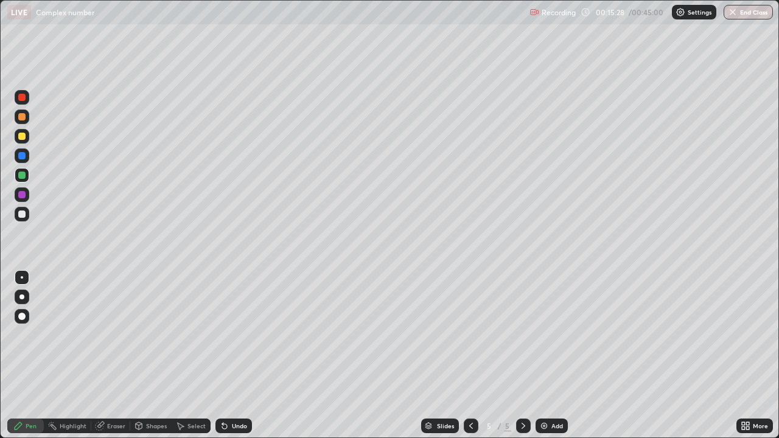
click at [117, 355] on div "Eraser" at bounding box center [110, 426] width 39 height 15
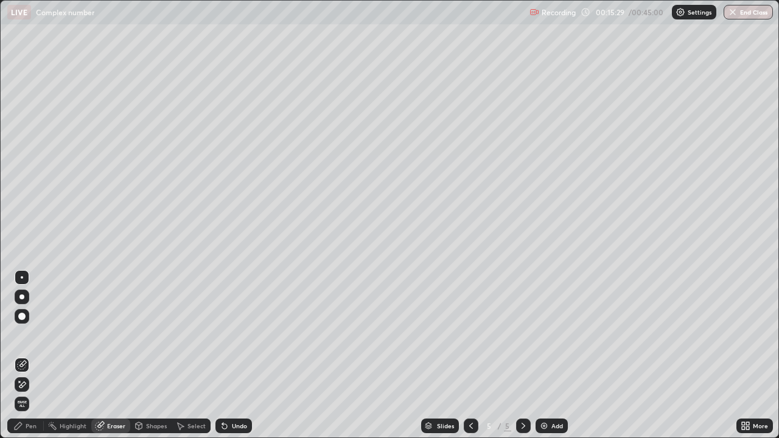
click at [35, 355] on div "Pen" at bounding box center [25, 426] width 37 height 15
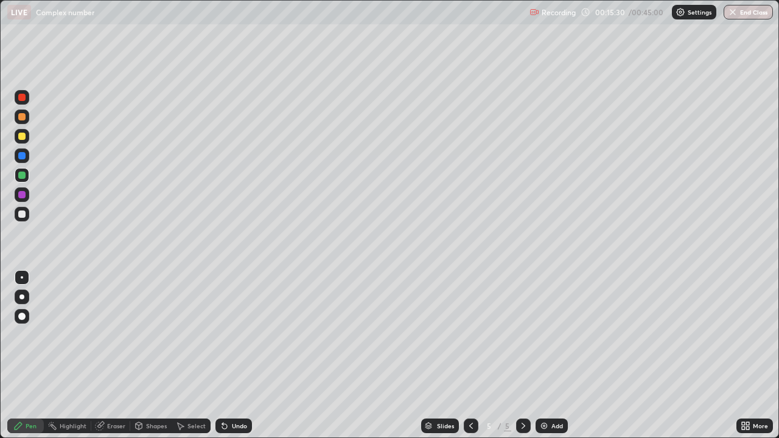
click at [24, 175] on div at bounding box center [21, 175] width 7 height 7
click at [29, 218] on div at bounding box center [22, 213] width 15 height 19
click at [24, 214] on div at bounding box center [21, 214] width 7 height 7
click at [26, 214] on div at bounding box center [22, 214] width 15 height 15
click at [23, 216] on div at bounding box center [21, 214] width 7 height 7
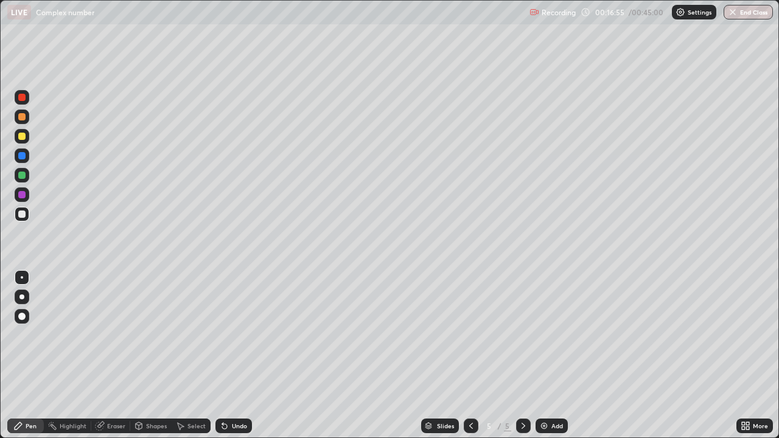
click at [27, 137] on div at bounding box center [22, 136] width 15 height 15
click at [25, 216] on div at bounding box center [21, 214] width 7 height 7
click at [28, 136] on div at bounding box center [22, 136] width 15 height 15
click at [19, 212] on div at bounding box center [21, 214] width 7 height 7
click at [23, 176] on div at bounding box center [21, 175] width 7 height 7
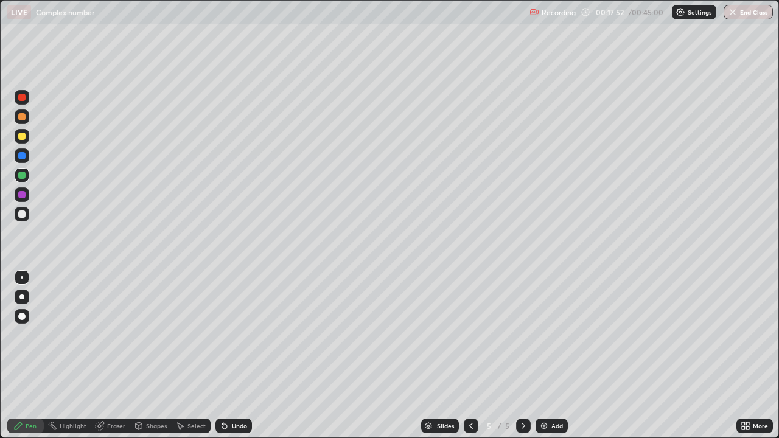
click at [27, 97] on div at bounding box center [22, 97] width 15 height 15
click at [26, 181] on div at bounding box center [22, 175] width 15 height 15
click at [22, 213] on div at bounding box center [21, 214] width 7 height 7
click at [26, 181] on div at bounding box center [22, 175] width 15 height 15
click at [23, 221] on div at bounding box center [22, 214] width 15 height 15
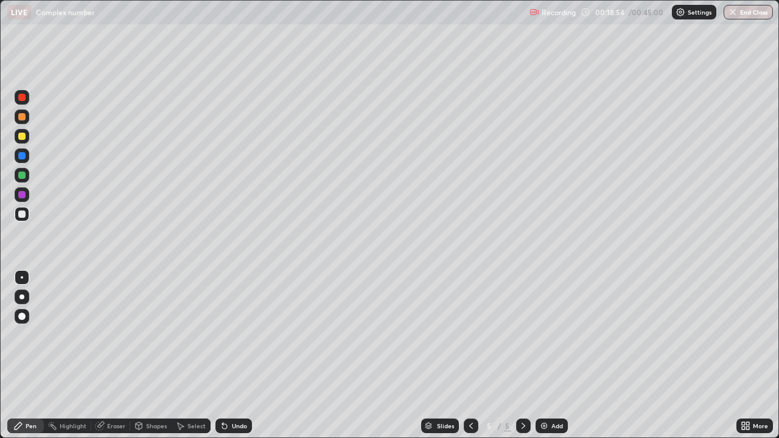
click at [118, 355] on div "Eraser" at bounding box center [116, 426] width 18 height 6
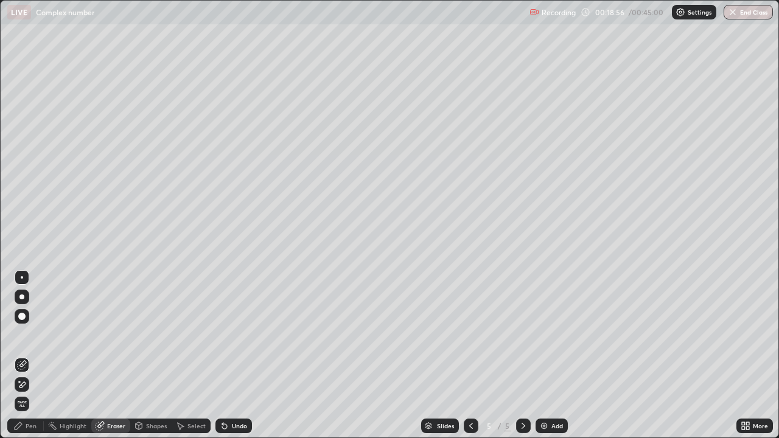
click at [33, 355] on div "Pen" at bounding box center [31, 426] width 11 height 6
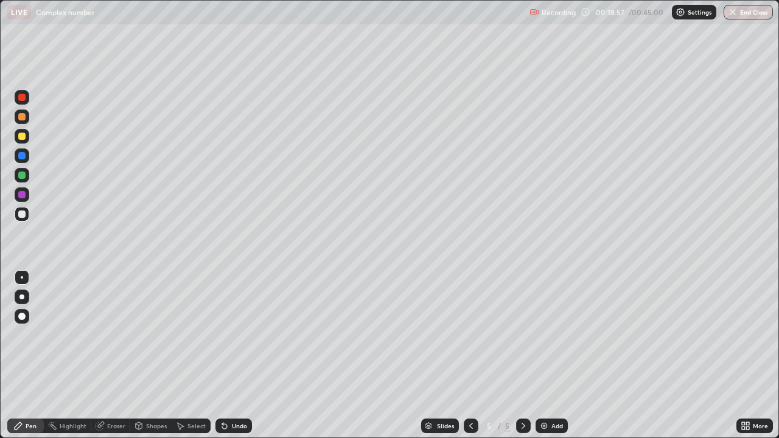
click at [26, 211] on div at bounding box center [22, 214] width 15 height 15
click at [435, 355] on div "Slides" at bounding box center [440, 426] width 38 height 15
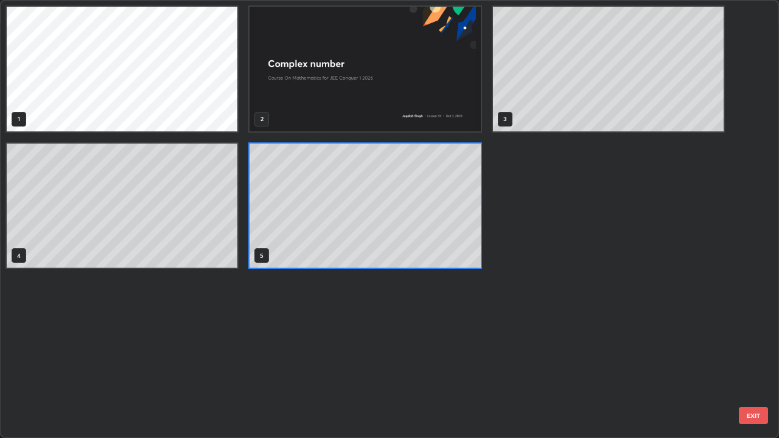
scroll to position [433, 772]
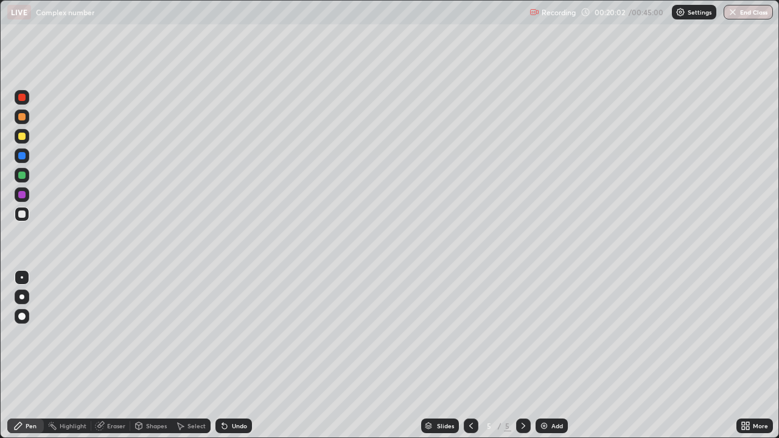
click at [540, 355] on img at bounding box center [544, 426] width 10 height 10
click at [21, 214] on div at bounding box center [21, 214] width 7 height 7
click at [18, 214] on div at bounding box center [21, 214] width 7 height 7
click at [19, 215] on div at bounding box center [21, 214] width 7 height 7
click at [22, 215] on div at bounding box center [21, 214] width 7 height 7
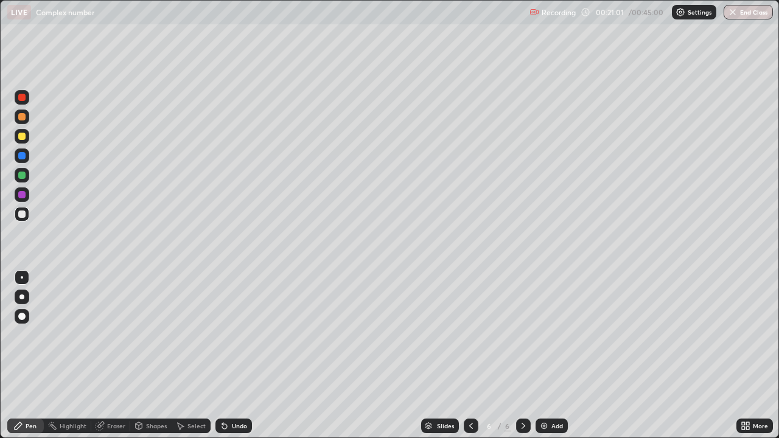
click at [23, 216] on div at bounding box center [21, 214] width 7 height 7
click at [20, 216] on div at bounding box center [21, 214] width 7 height 7
click at [23, 217] on div at bounding box center [21, 214] width 7 height 7
click at [25, 174] on div at bounding box center [21, 175] width 7 height 7
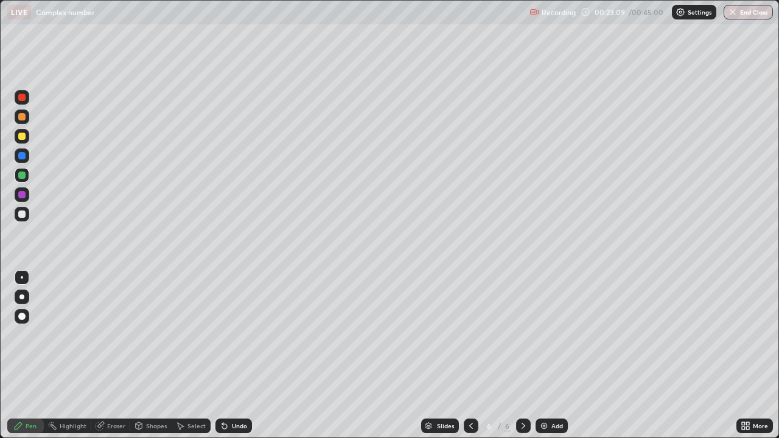
click at [27, 136] on div at bounding box center [22, 136] width 15 height 15
click at [28, 214] on div at bounding box center [22, 214] width 15 height 15
click at [26, 213] on div at bounding box center [22, 214] width 15 height 15
click at [27, 120] on div at bounding box center [22, 117] width 15 height 15
click at [26, 157] on div at bounding box center [22, 155] width 15 height 15
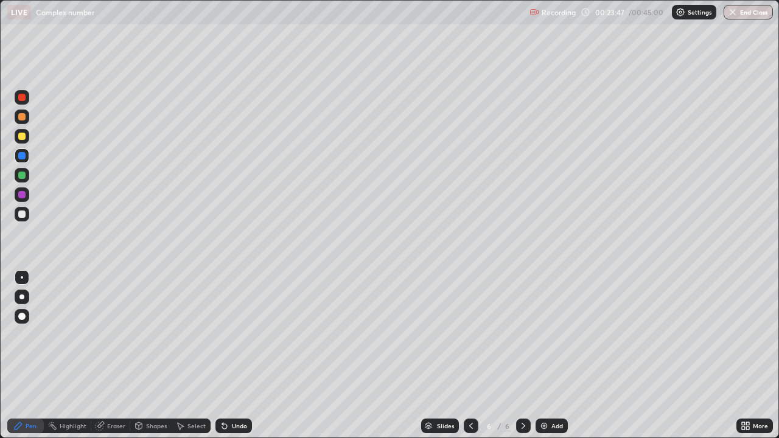
click at [27, 211] on div at bounding box center [22, 214] width 15 height 15
click at [19, 195] on div at bounding box center [21, 194] width 7 height 7
click at [24, 221] on div at bounding box center [22, 214] width 15 height 15
click at [21, 217] on div at bounding box center [21, 214] width 7 height 7
click at [25, 219] on div at bounding box center [22, 214] width 15 height 15
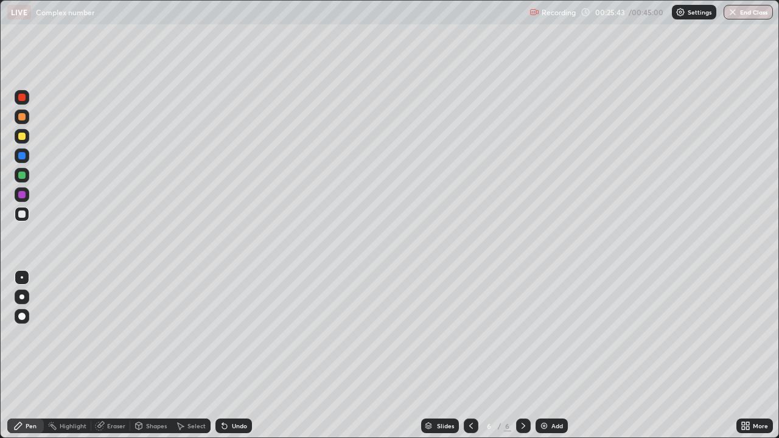
click at [674, 355] on div "Slides 6 / 6 Add" at bounding box center [494, 426] width 484 height 24
click at [537, 355] on div "Add" at bounding box center [552, 426] width 32 height 15
click at [23, 215] on div at bounding box center [21, 214] width 7 height 7
click at [22, 215] on div at bounding box center [21, 214] width 7 height 7
click at [23, 216] on div at bounding box center [21, 214] width 7 height 7
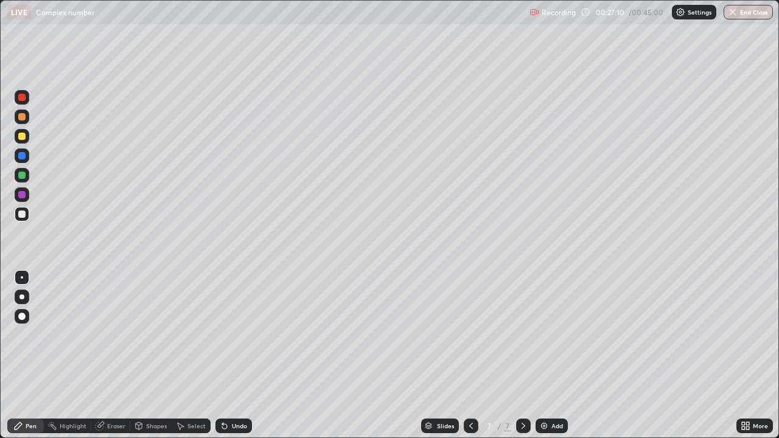
click at [117, 355] on div "Eraser" at bounding box center [116, 426] width 18 height 6
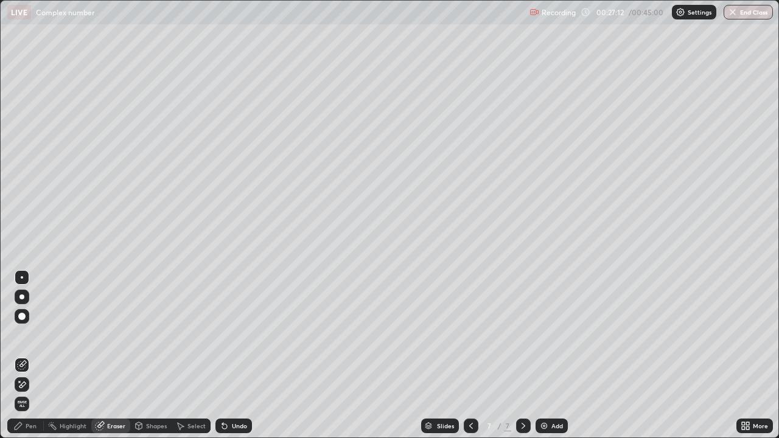
click at [36, 355] on div "Pen" at bounding box center [31, 426] width 11 height 6
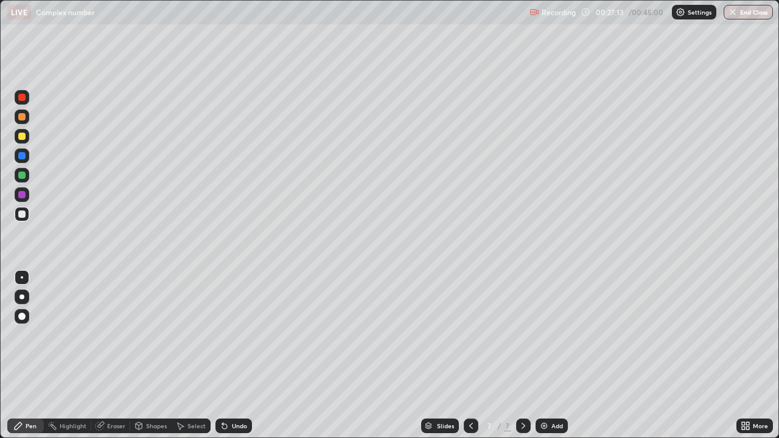
click at [29, 214] on div at bounding box center [22, 214] width 15 height 15
click at [23, 215] on div at bounding box center [21, 214] width 7 height 7
click at [20, 138] on div at bounding box center [21, 136] width 7 height 7
click at [24, 213] on div at bounding box center [21, 214] width 7 height 7
click at [114, 355] on div "Eraser" at bounding box center [110, 426] width 39 height 15
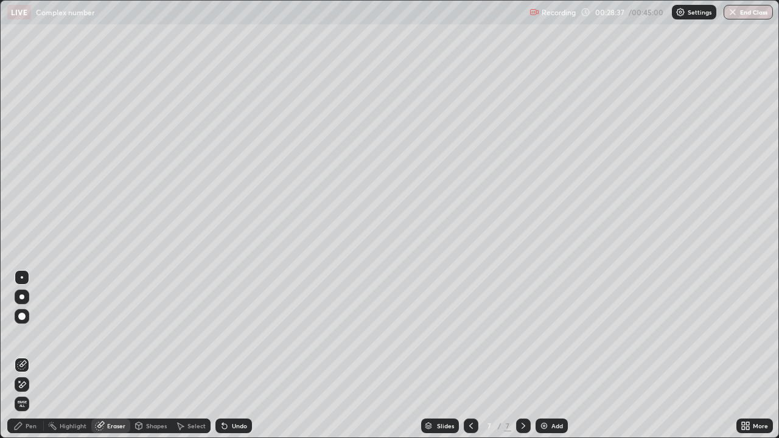
click at [38, 355] on div "Pen" at bounding box center [25, 426] width 37 height 15
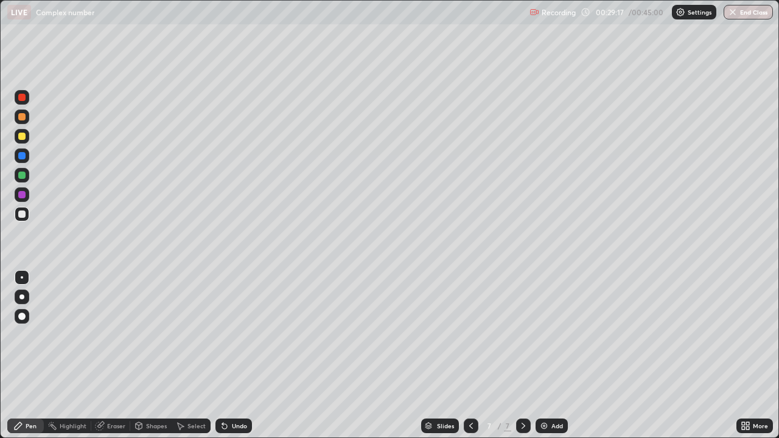
click at [16, 221] on div at bounding box center [22, 213] width 15 height 19
click at [21, 219] on div at bounding box center [22, 214] width 15 height 15
click at [21, 120] on div at bounding box center [21, 116] width 7 height 7
click at [23, 119] on div at bounding box center [21, 116] width 7 height 7
click at [23, 176] on div at bounding box center [21, 175] width 7 height 7
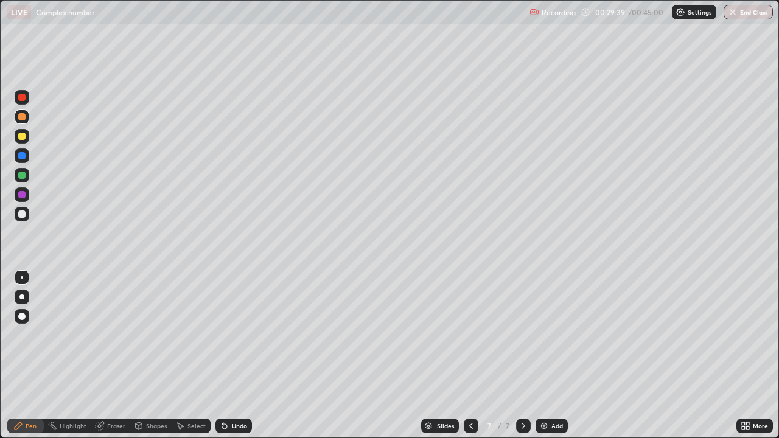
click at [25, 177] on div at bounding box center [21, 175] width 7 height 7
click at [21, 193] on div at bounding box center [21, 194] width 7 height 7
click at [23, 214] on div at bounding box center [21, 214] width 7 height 7
click at [121, 355] on div "Eraser" at bounding box center [110, 426] width 39 height 15
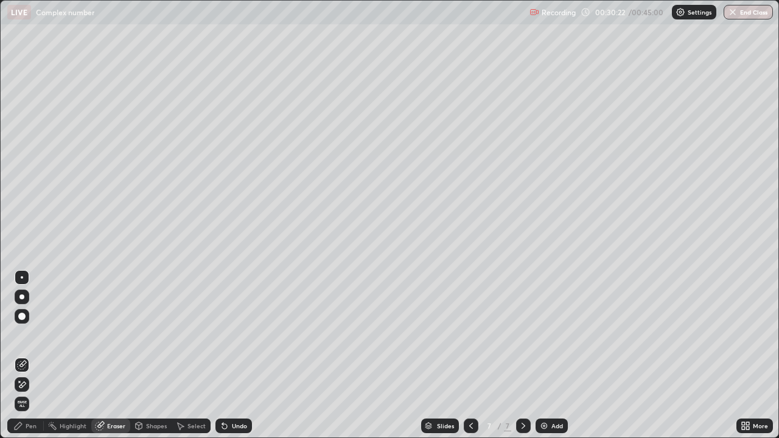
click at [32, 355] on div "Pen" at bounding box center [25, 426] width 37 height 15
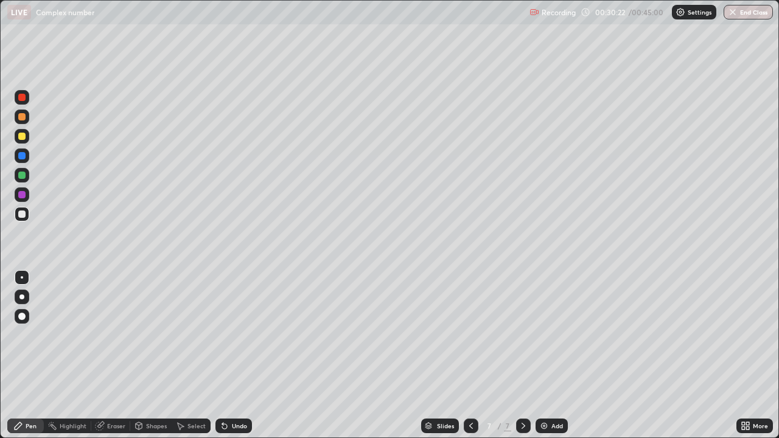
click at [22, 215] on div at bounding box center [21, 214] width 7 height 7
click at [111, 355] on div "Eraser" at bounding box center [110, 426] width 39 height 15
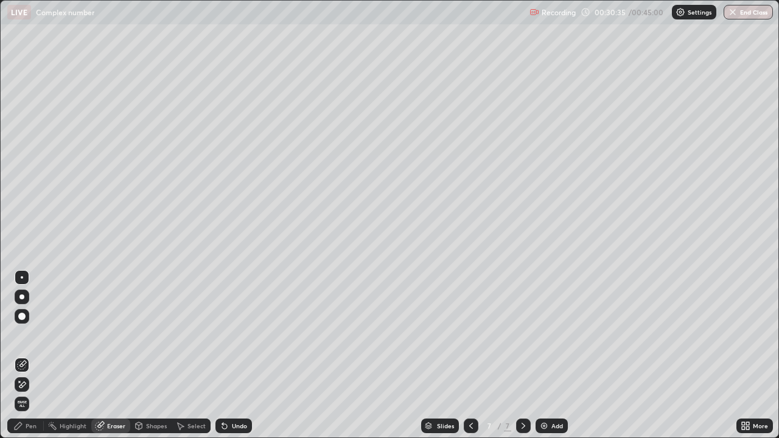
click at [32, 355] on div "Pen" at bounding box center [25, 426] width 37 height 15
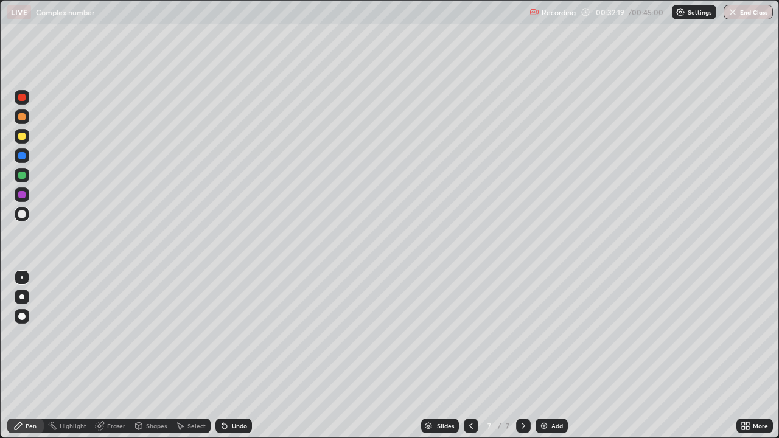
click at [26, 139] on div at bounding box center [22, 136] width 15 height 15
click at [23, 215] on div at bounding box center [21, 214] width 7 height 7
click at [25, 216] on div at bounding box center [21, 214] width 7 height 7
click at [19, 212] on div at bounding box center [21, 214] width 7 height 7
click at [23, 174] on div at bounding box center [21, 175] width 7 height 7
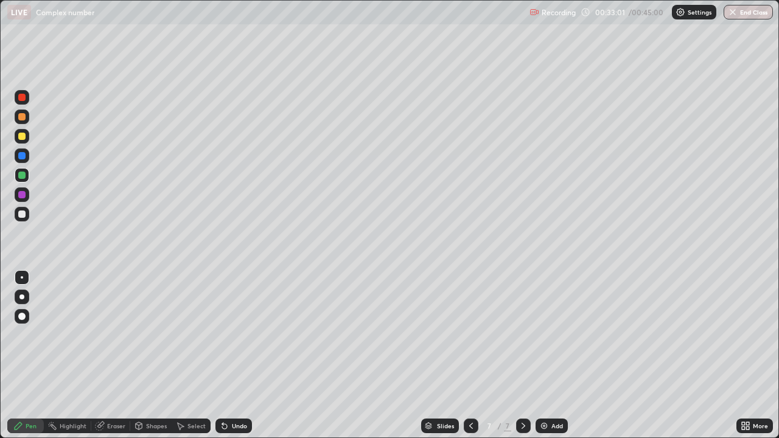
click at [23, 214] on div at bounding box center [21, 214] width 7 height 7
click at [27, 215] on div at bounding box center [22, 214] width 15 height 15
click at [537, 355] on div "Add" at bounding box center [552, 426] width 32 height 15
click at [23, 215] on div at bounding box center [21, 214] width 7 height 7
click at [23, 214] on div at bounding box center [21, 214] width 7 height 7
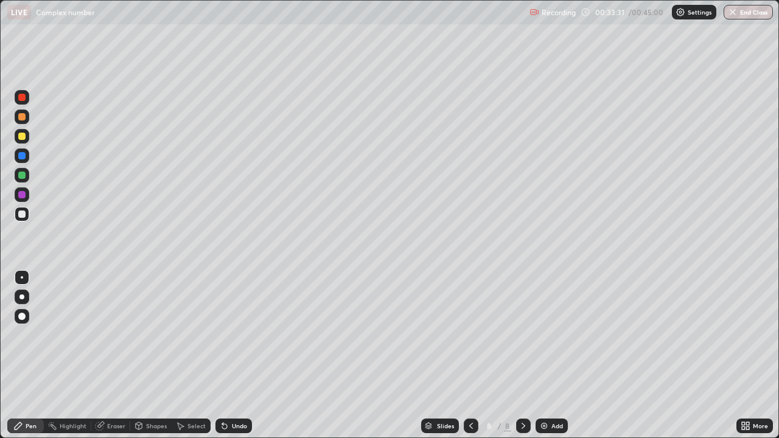
click at [23, 116] on div at bounding box center [21, 116] width 7 height 7
click at [25, 215] on div at bounding box center [21, 214] width 7 height 7
click at [24, 213] on div at bounding box center [21, 214] width 7 height 7
click at [26, 213] on div at bounding box center [22, 214] width 15 height 15
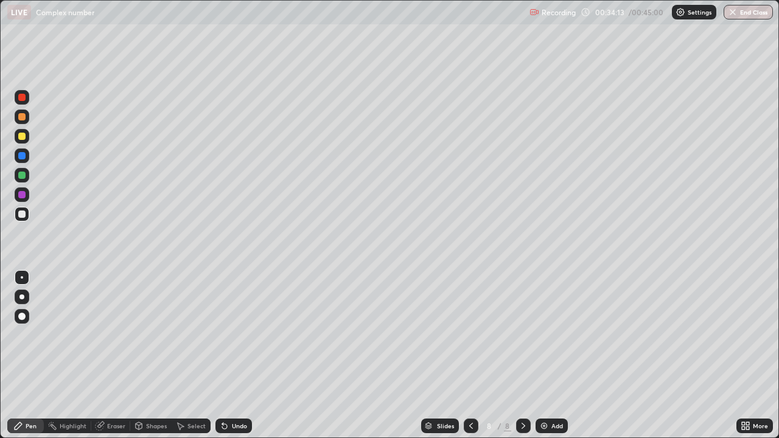
click at [24, 131] on div at bounding box center [22, 136] width 15 height 15
click at [21, 214] on div at bounding box center [21, 214] width 7 height 7
click at [22, 215] on div at bounding box center [21, 214] width 7 height 7
click at [21, 117] on div at bounding box center [21, 116] width 7 height 7
click at [22, 117] on div at bounding box center [21, 116] width 7 height 7
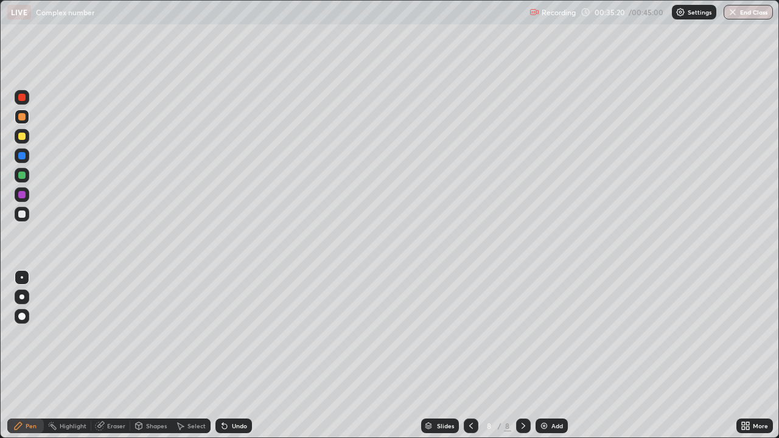
click at [120, 355] on div "Eraser" at bounding box center [110, 426] width 39 height 15
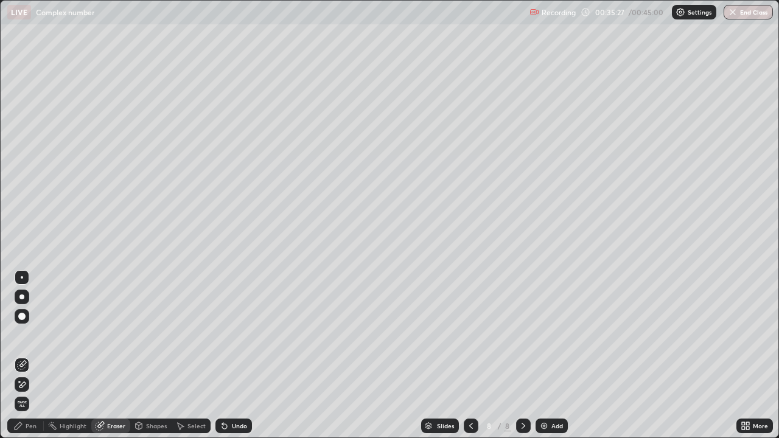
click at [35, 355] on div "Pen" at bounding box center [25, 426] width 37 height 15
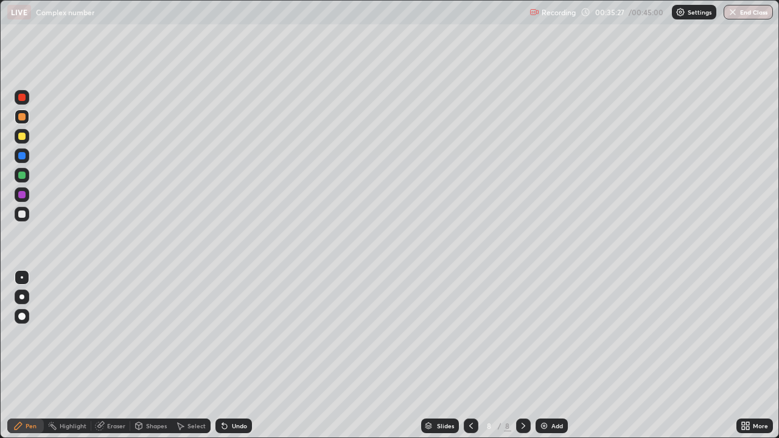
click at [27, 215] on div at bounding box center [22, 214] width 15 height 15
click at [23, 117] on div at bounding box center [21, 116] width 7 height 7
click at [23, 176] on div at bounding box center [21, 175] width 7 height 7
click at [22, 193] on div at bounding box center [21, 194] width 7 height 7
click at [24, 176] on div at bounding box center [21, 175] width 7 height 7
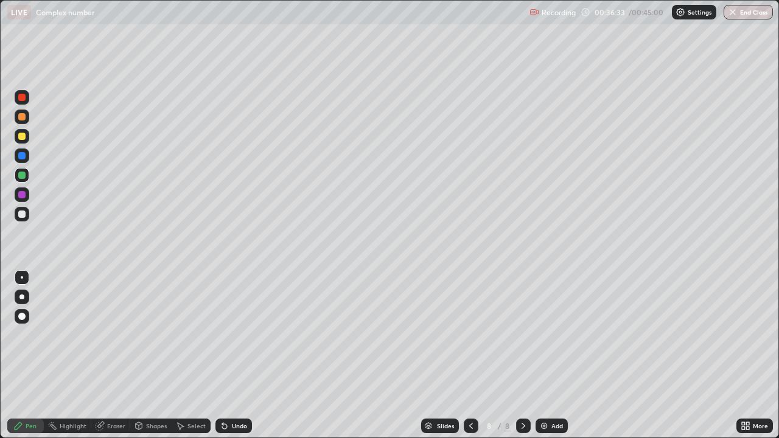
click at [23, 215] on div at bounding box center [21, 214] width 7 height 7
click at [113, 355] on div "Eraser" at bounding box center [116, 426] width 18 height 6
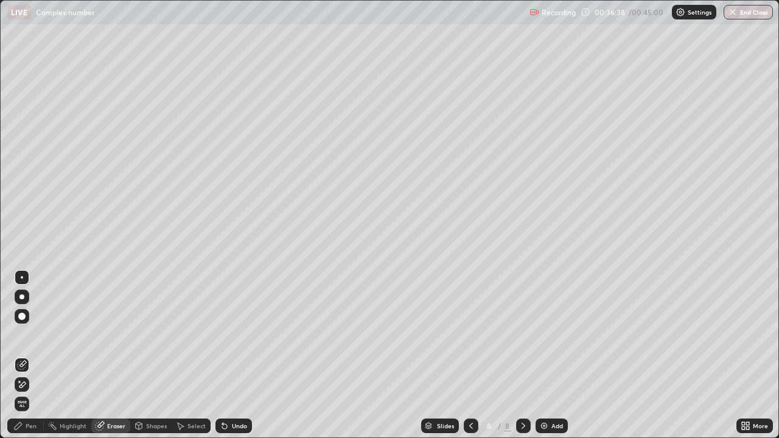
click at [32, 355] on div "Pen" at bounding box center [25, 426] width 37 height 15
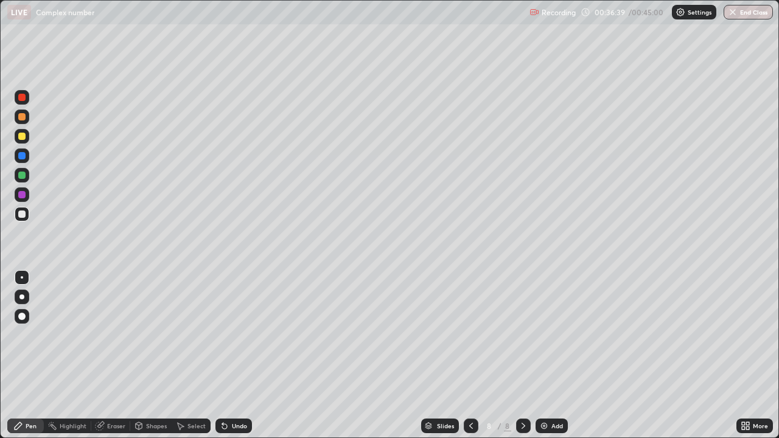
click at [24, 212] on div at bounding box center [21, 214] width 7 height 7
click at [23, 212] on div at bounding box center [21, 214] width 7 height 7
click at [29, 214] on div at bounding box center [22, 214] width 15 height 15
click at [23, 136] on div at bounding box center [21, 136] width 7 height 7
click at [23, 195] on div at bounding box center [21, 194] width 7 height 7
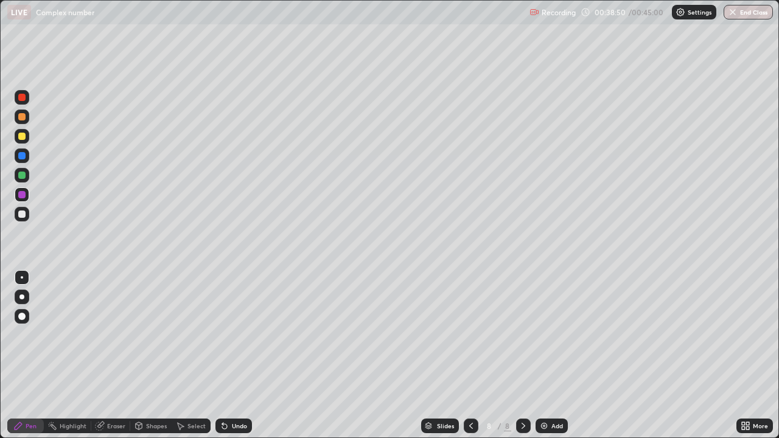
click at [23, 173] on div at bounding box center [21, 175] width 7 height 7
click at [26, 216] on div at bounding box center [22, 214] width 15 height 15
click at [24, 119] on div at bounding box center [21, 116] width 7 height 7
click at [23, 156] on div at bounding box center [21, 155] width 7 height 7
click at [548, 355] on div "Add" at bounding box center [552, 426] width 32 height 15
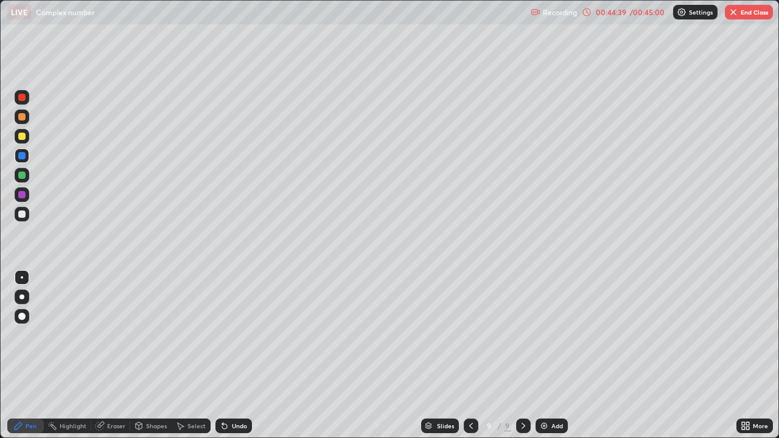
click at [21, 215] on div at bounding box center [21, 214] width 7 height 7
click at [22, 217] on div at bounding box center [21, 214] width 7 height 7
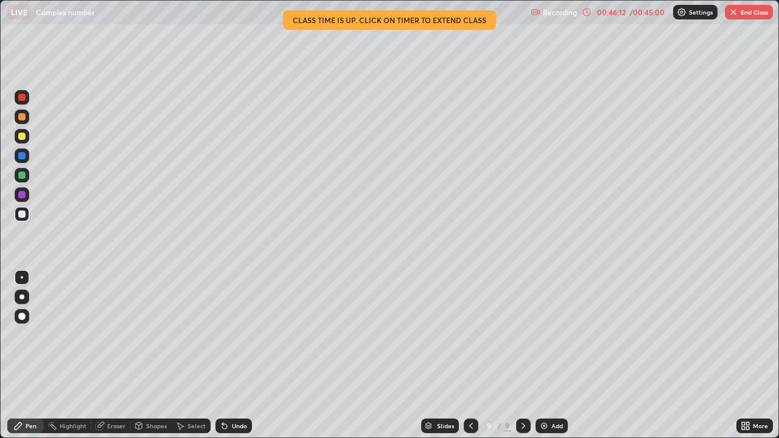
click at [742, 7] on button "End Class" at bounding box center [749, 12] width 48 height 15
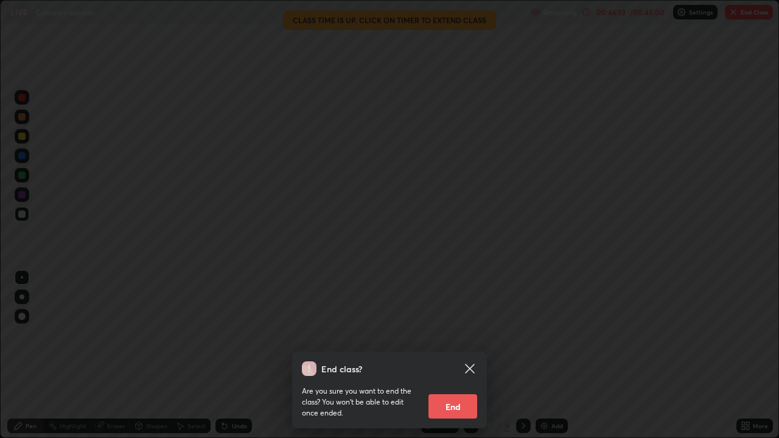
click at [443, 355] on button "End" at bounding box center [452, 406] width 49 height 24
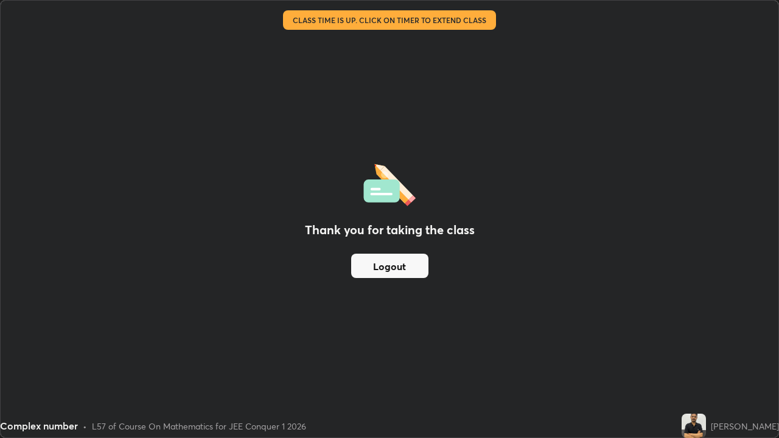
click at [388, 263] on button "Logout" at bounding box center [389, 266] width 77 height 24
click at [381, 273] on button "Logout" at bounding box center [389, 266] width 77 height 24
click at [382, 273] on button "Logout" at bounding box center [389, 266] width 77 height 24
click at [379, 264] on button "Logout" at bounding box center [389, 266] width 77 height 24
